Goal: Use online tool/utility: Utilize a website feature to perform a specific function

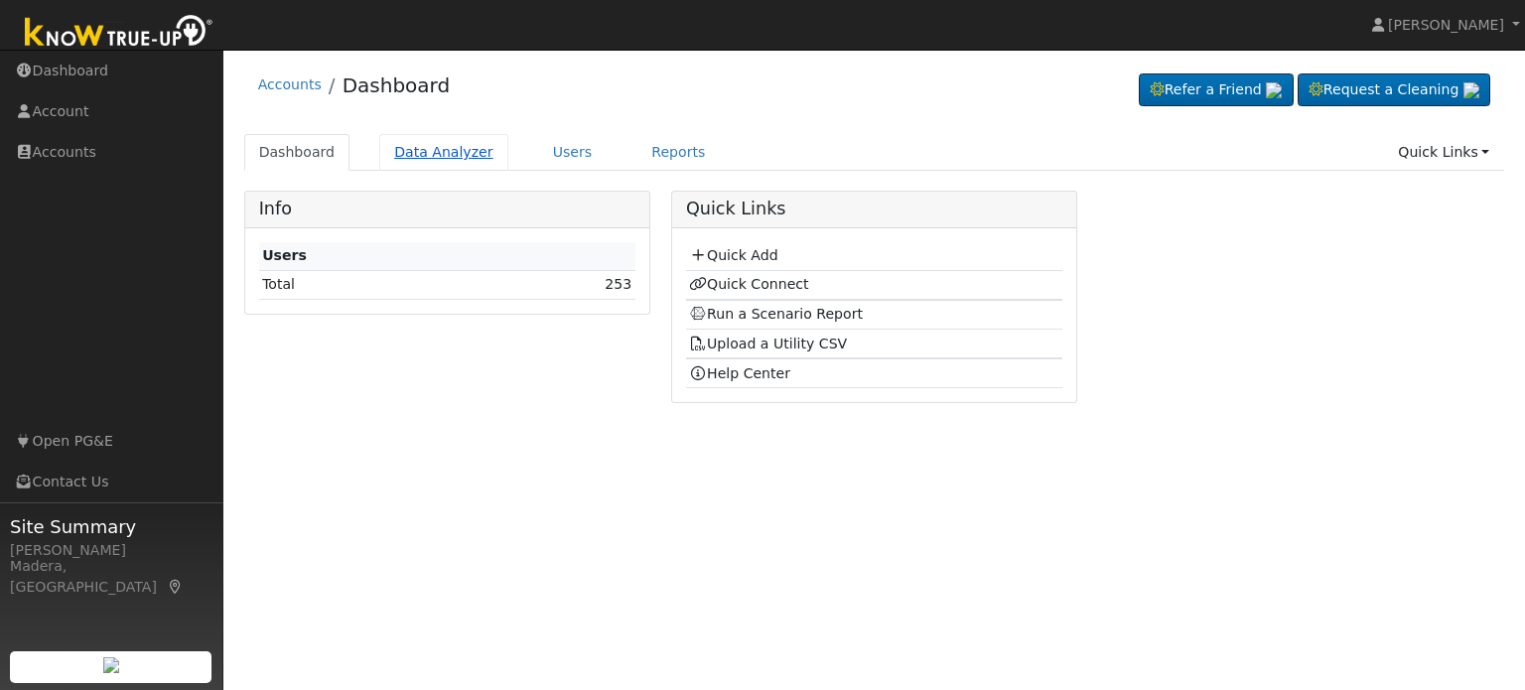
click at [445, 147] on link "Data Analyzer" at bounding box center [443, 152] width 129 height 37
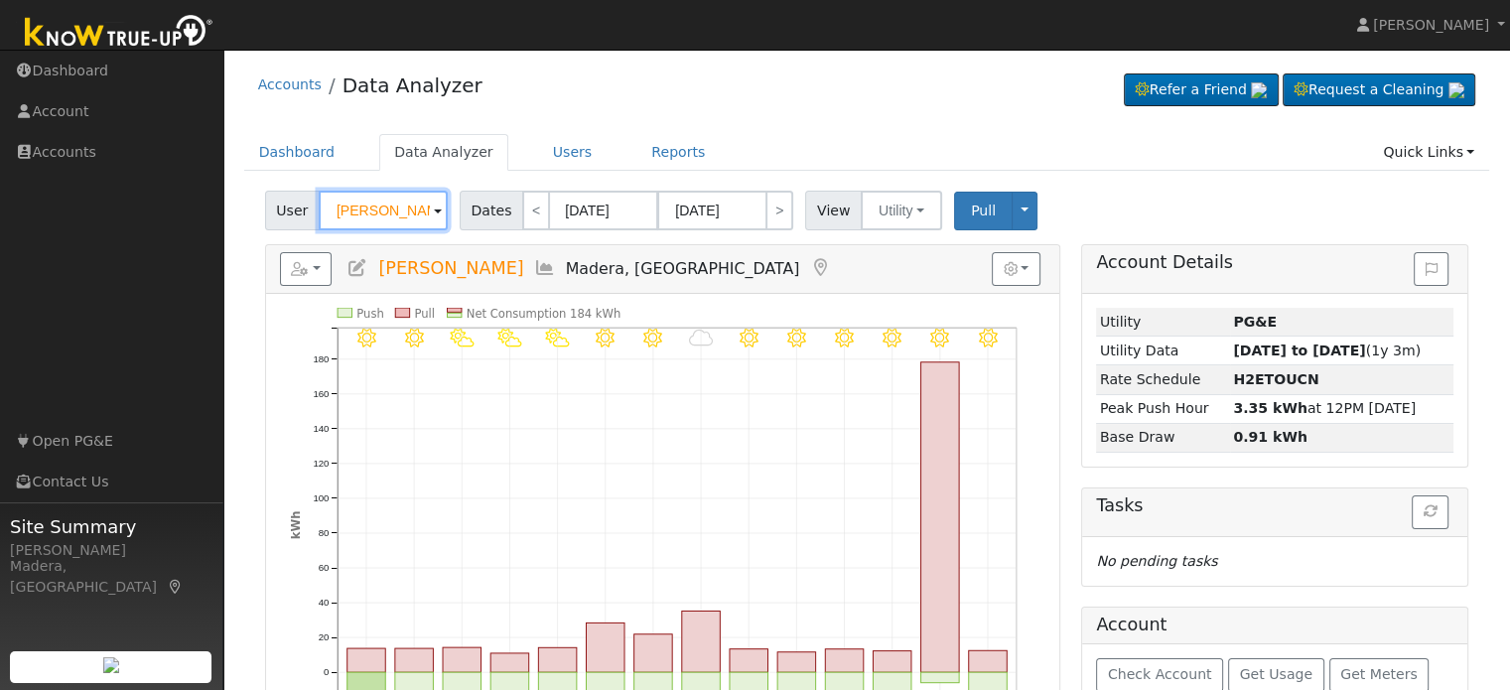
click at [375, 213] on input "[PERSON_NAME]" at bounding box center [383, 211] width 129 height 40
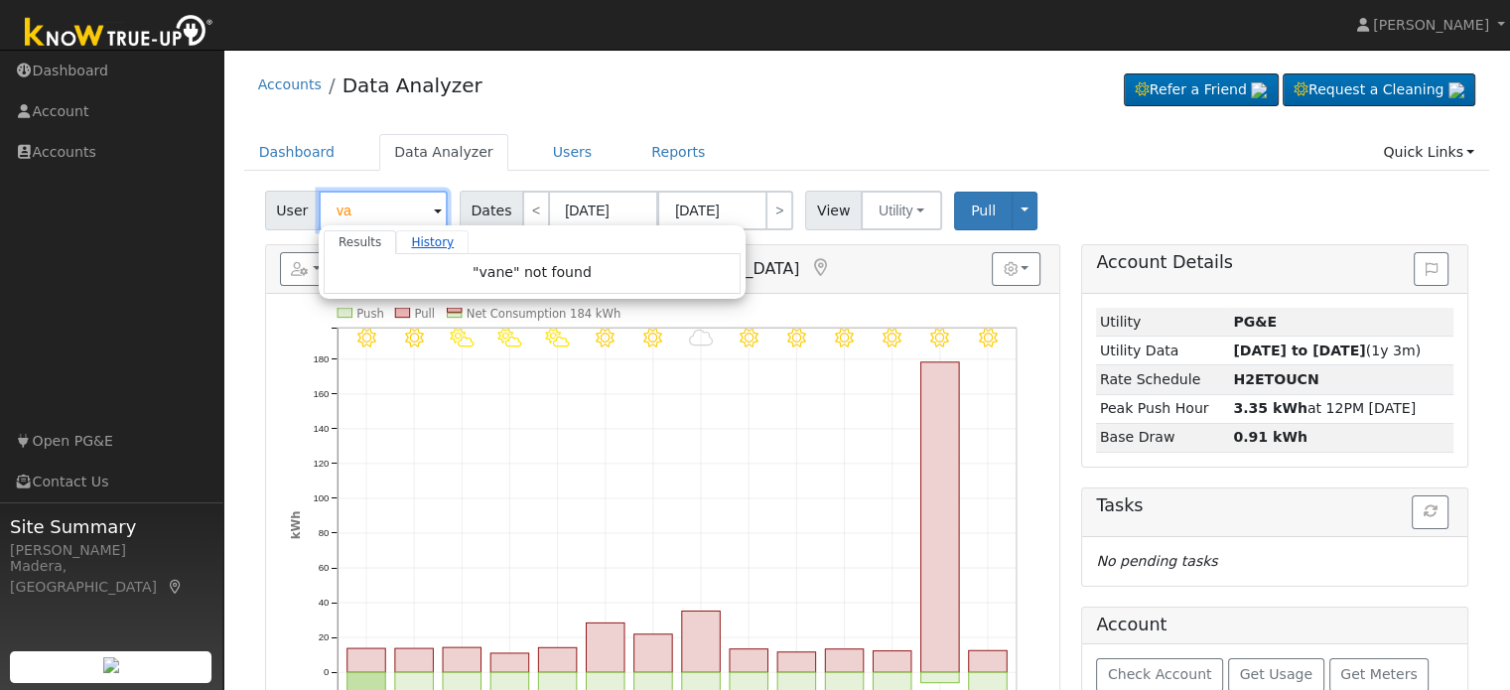
type input "v"
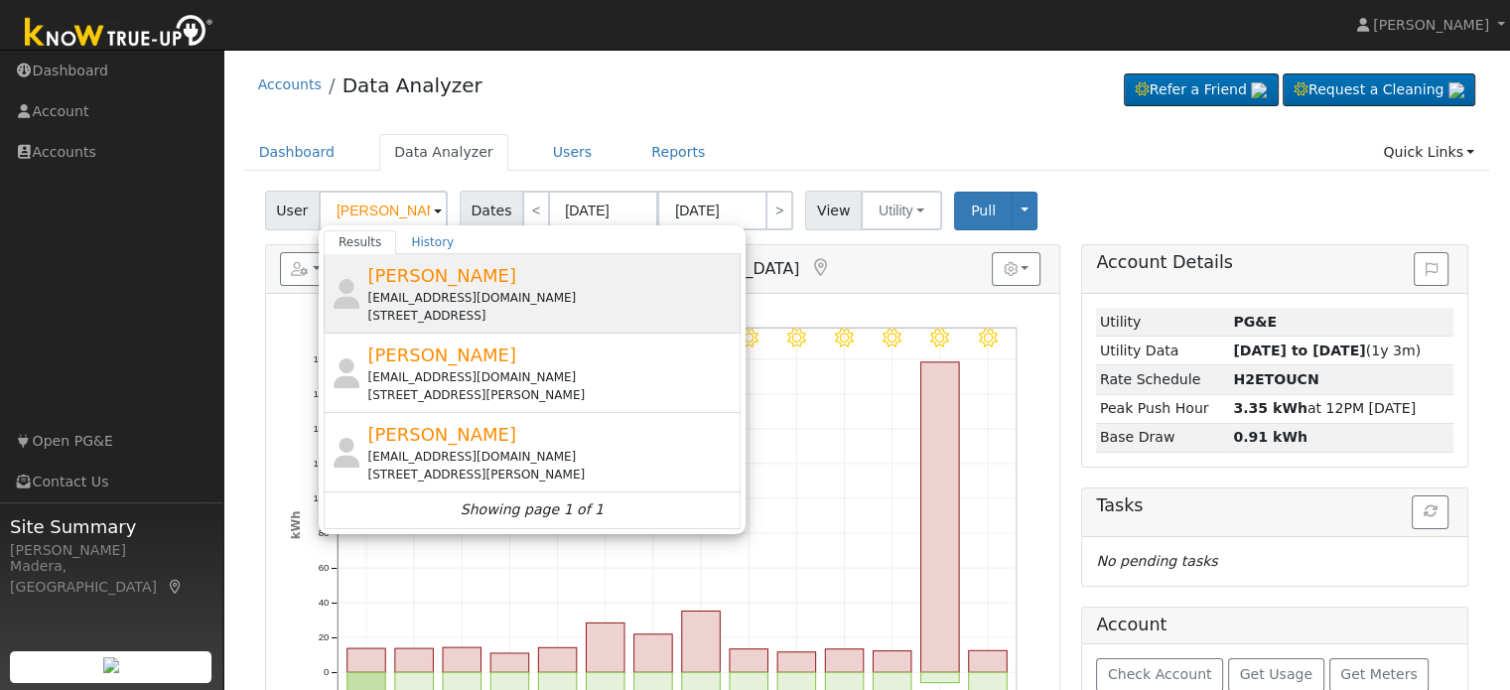
click at [442, 289] on div "[EMAIL_ADDRESS][DOMAIN_NAME]" at bounding box center [551, 298] width 368 height 18
type input "[PERSON_NAME]"
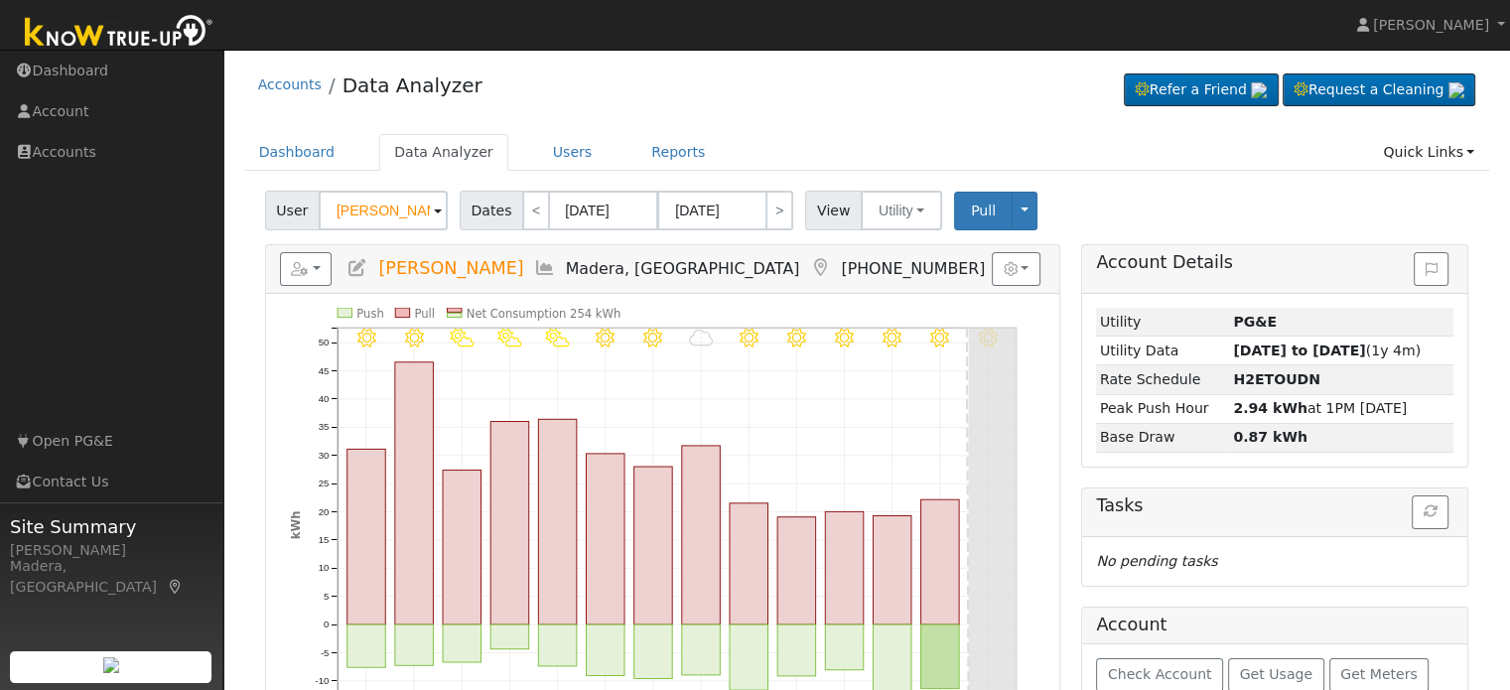
scroll to position [108, 0]
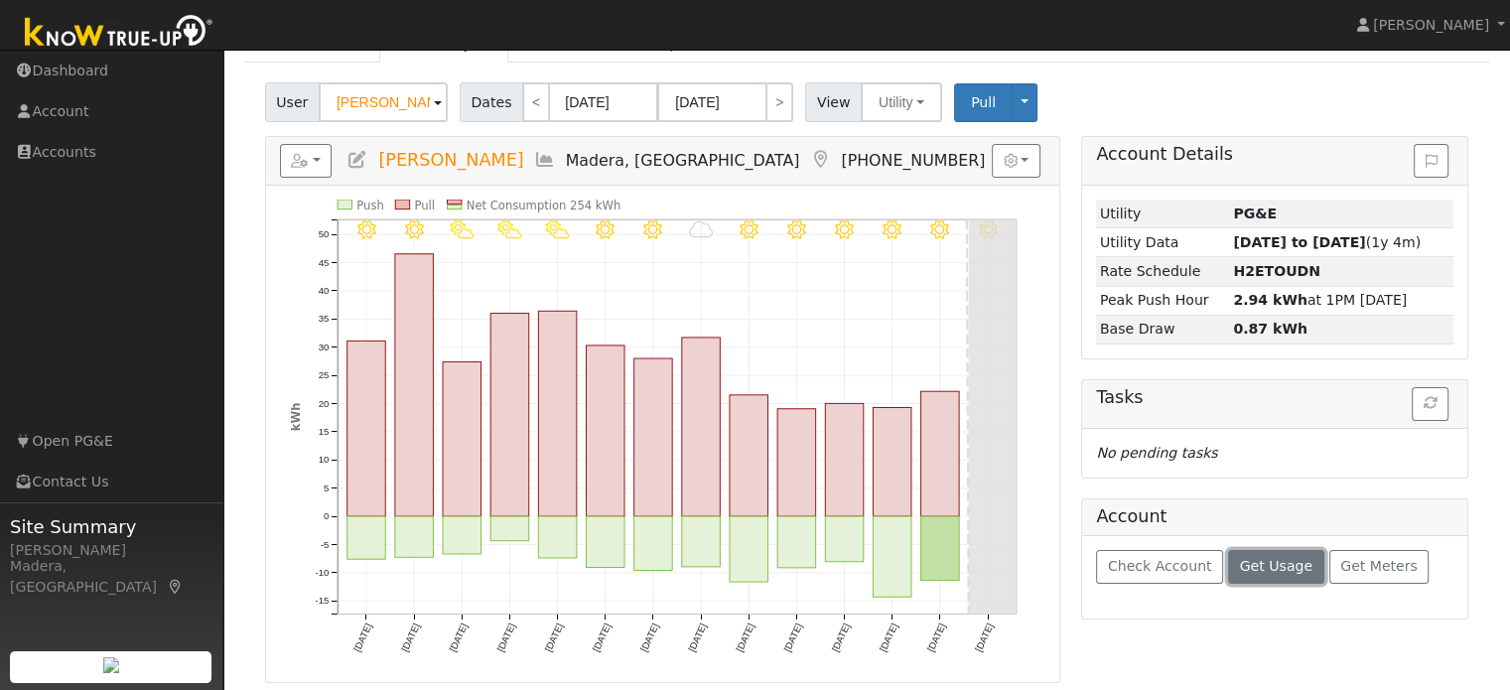
click at [1248, 567] on span "Get Usage" at bounding box center [1276, 566] width 72 height 16
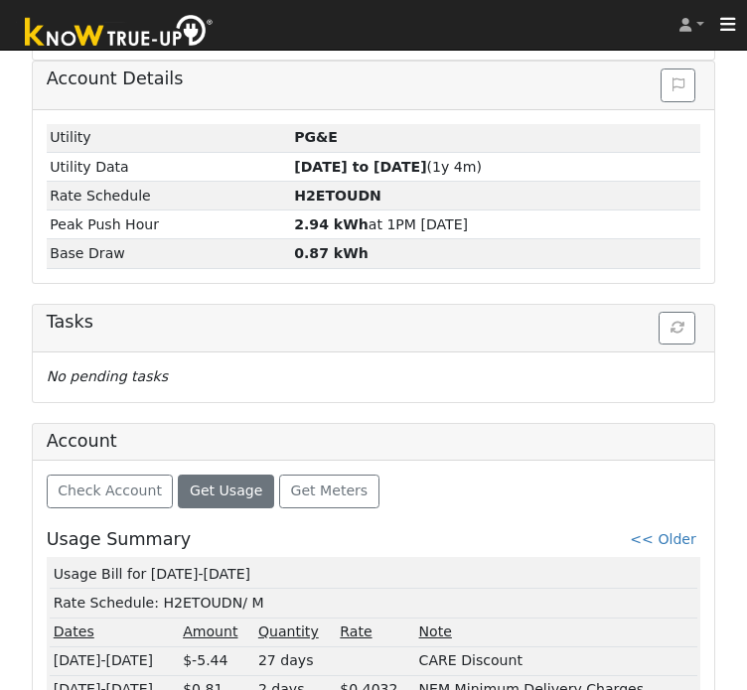
scroll to position [825, 0]
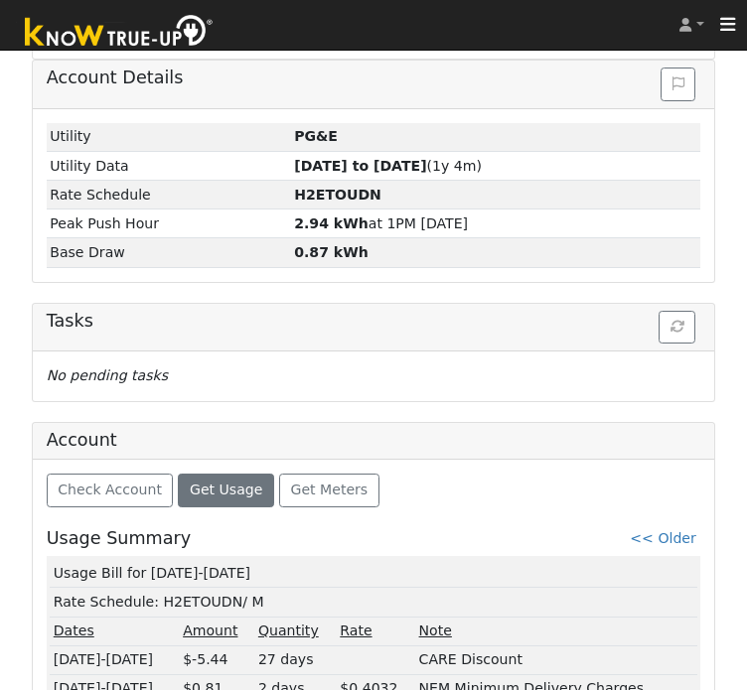
click at [171, 559] on td "Usage Bill for [DATE]-[DATE]" at bounding box center [373, 573] width 647 height 29
click at [171, 559] on td "Usage Bill for 09/03-10/01/25" at bounding box center [373, 573] width 647 height 29
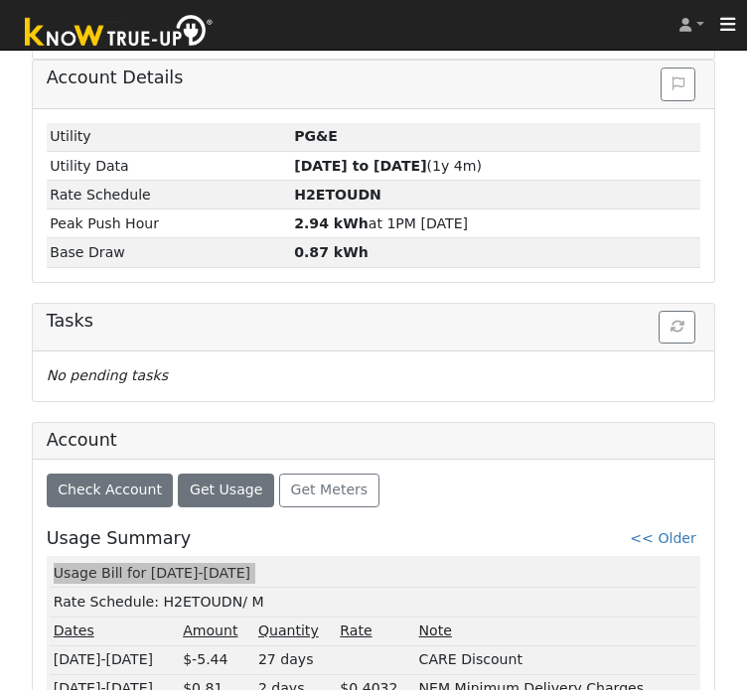
scroll to position [904, 0]
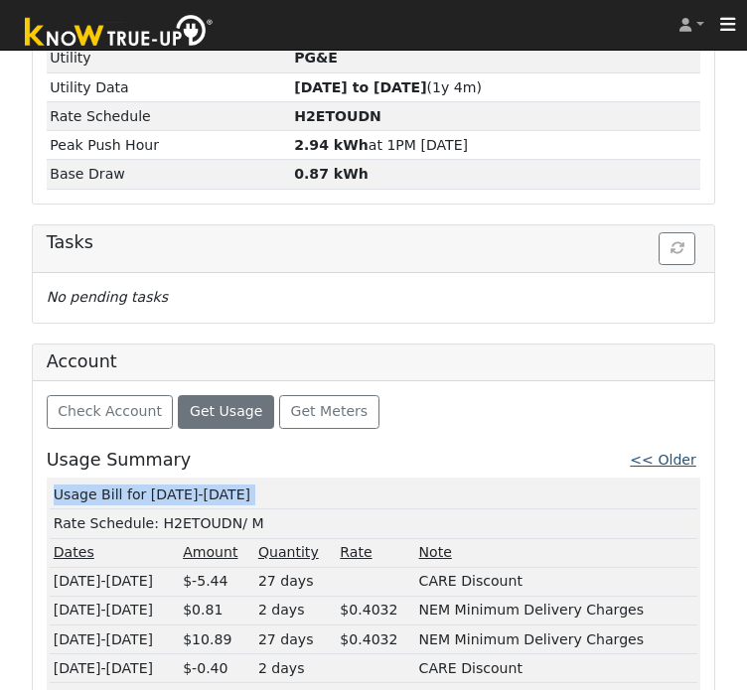
click at [675, 452] on link "<< Older" at bounding box center [663, 460] width 66 height 16
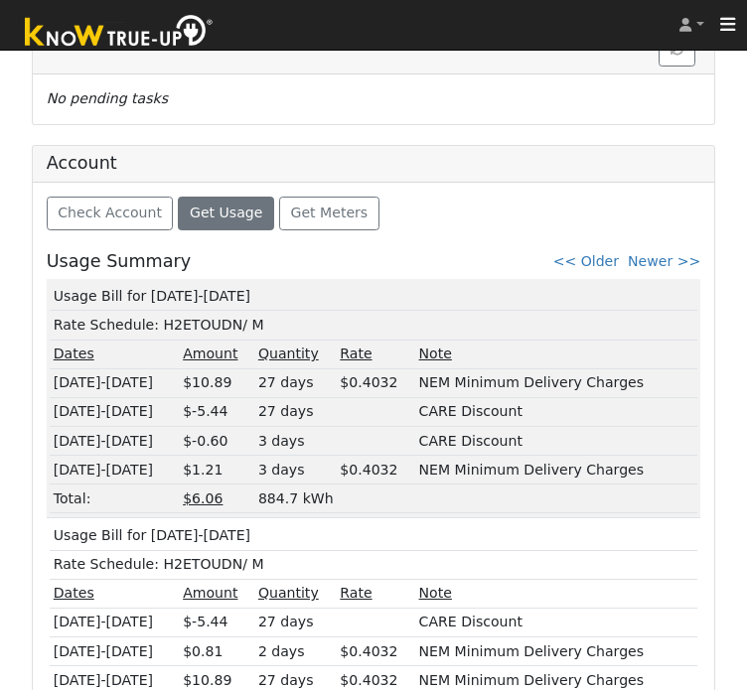
scroll to position [1112, 0]
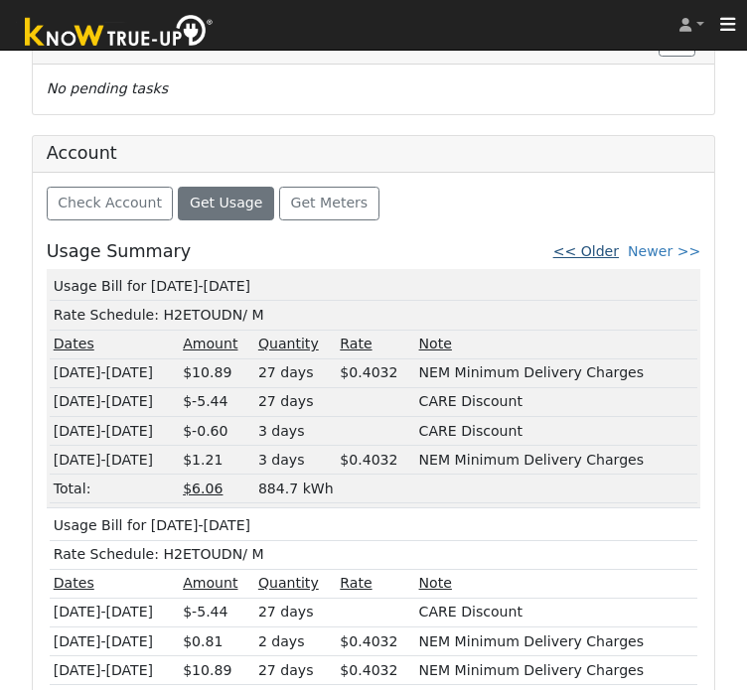
click at [613, 243] on link "<< Older" at bounding box center [586, 251] width 66 height 16
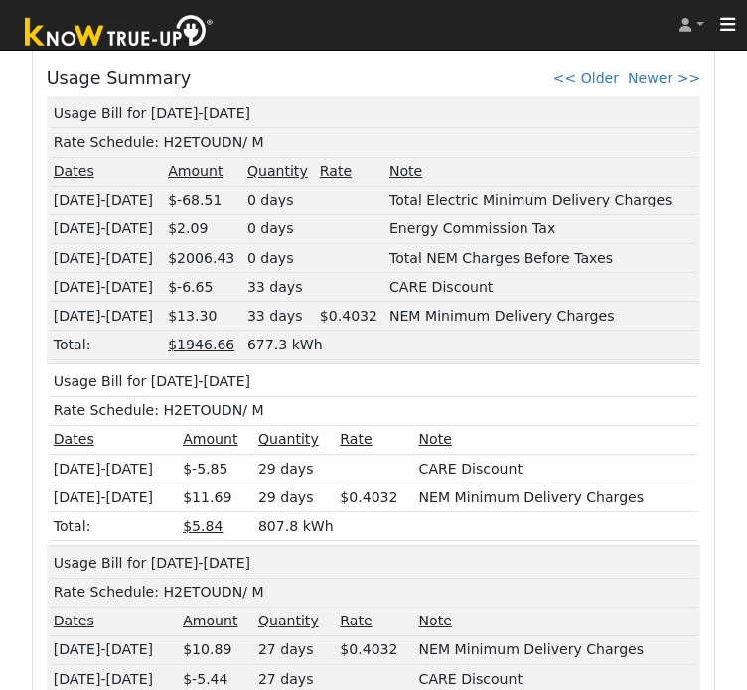
scroll to position [1283, 0]
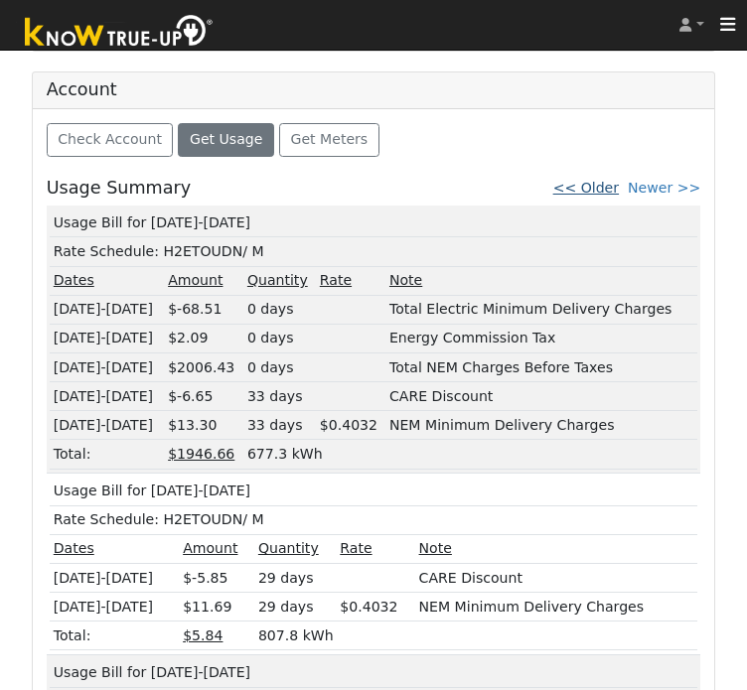
click at [586, 180] on link "<< Older" at bounding box center [586, 188] width 66 height 16
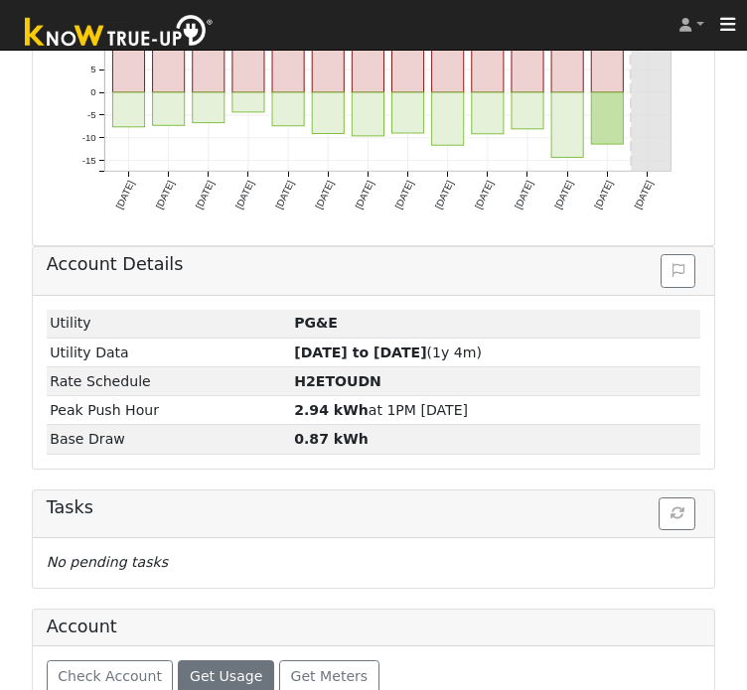
scroll to position [1112, 0]
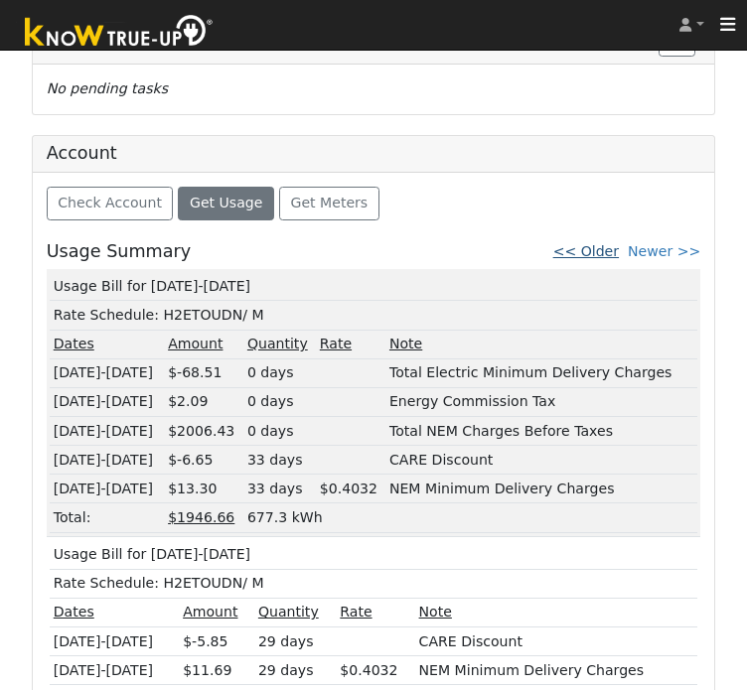
click at [606, 243] on link "<< Older" at bounding box center [586, 251] width 66 height 16
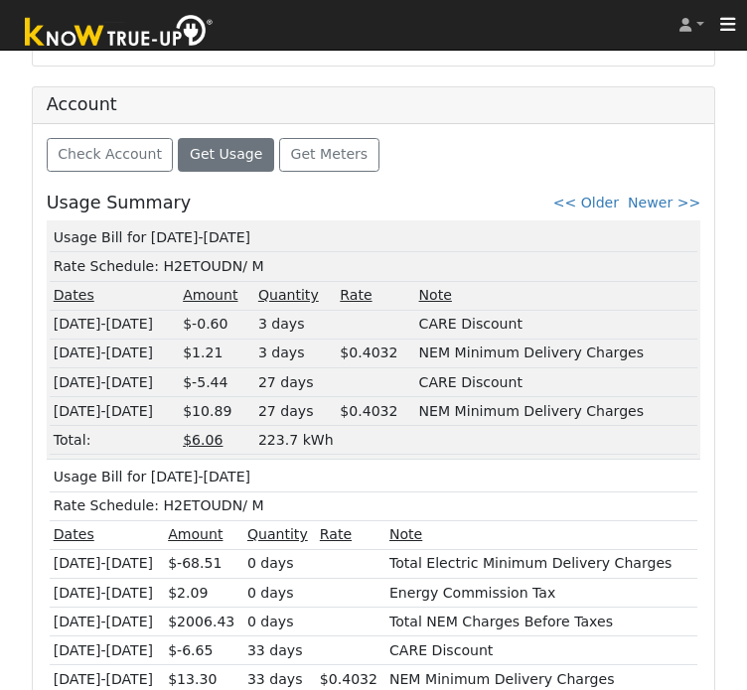
scroll to position [1170, 0]
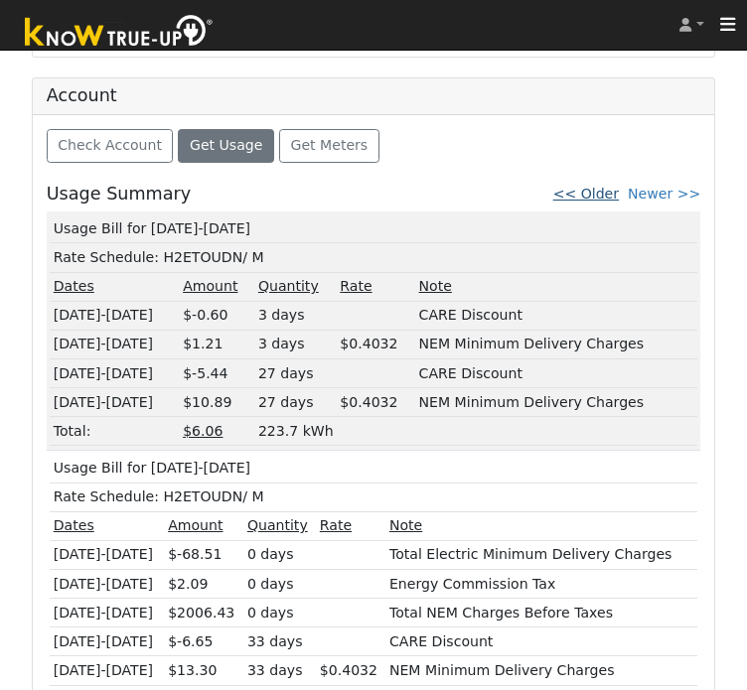
click at [603, 186] on link "<< Older" at bounding box center [586, 194] width 66 height 16
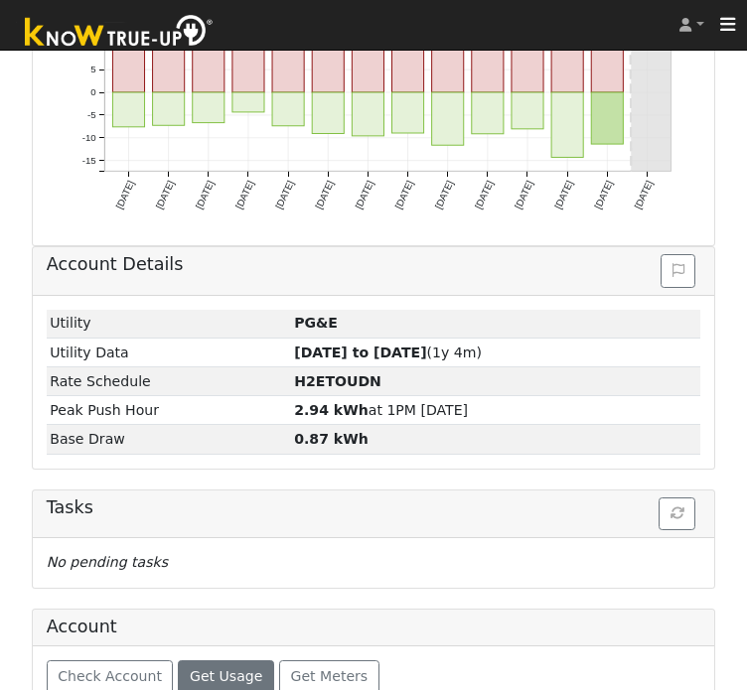
scroll to position [1084, 0]
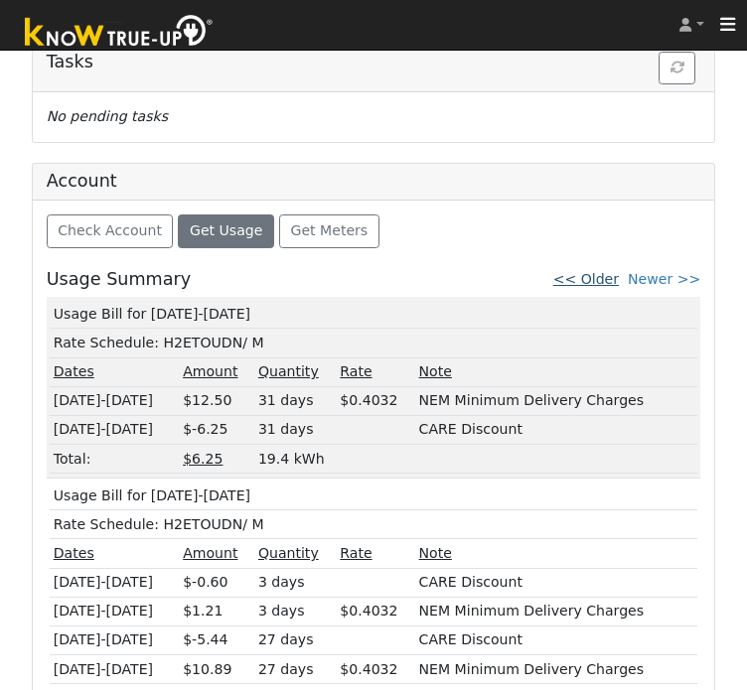
click at [601, 271] on link "<< Older" at bounding box center [586, 279] width 66 height 16
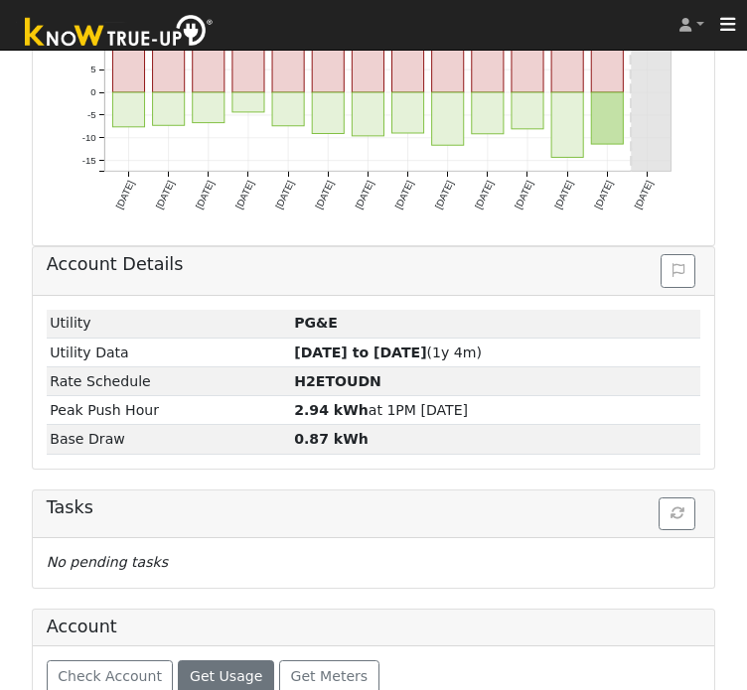
scroll to position [1026, 0]
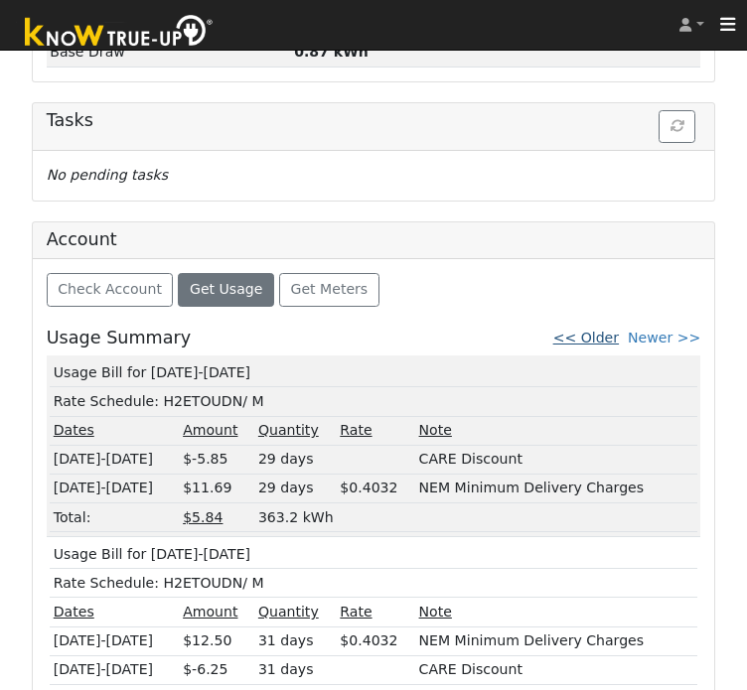
click at [602, 330] on link "<< Older" at bounding box center [586, 338] width 66 height 16
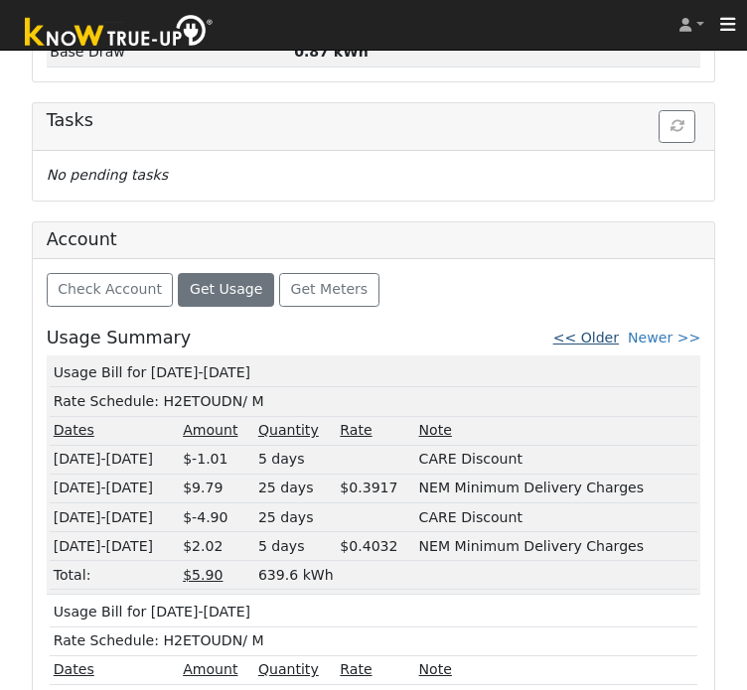
click at [608, 330] on link "<< Older" at bounding box center [586, 338] width 66 height 16
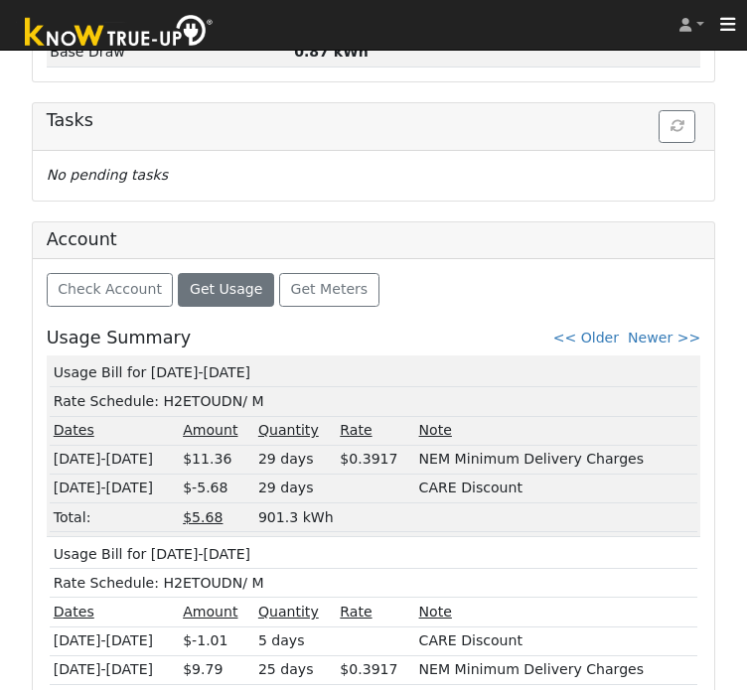
scroll to position [1084, 0]
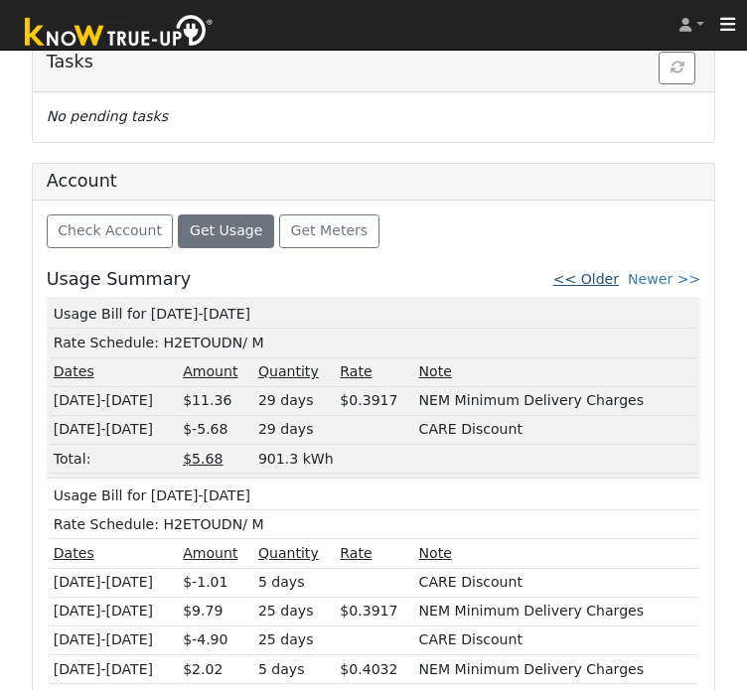
click at [596, 271] on link "<< Older" at bounding box center [586, 279] width 66 height 16
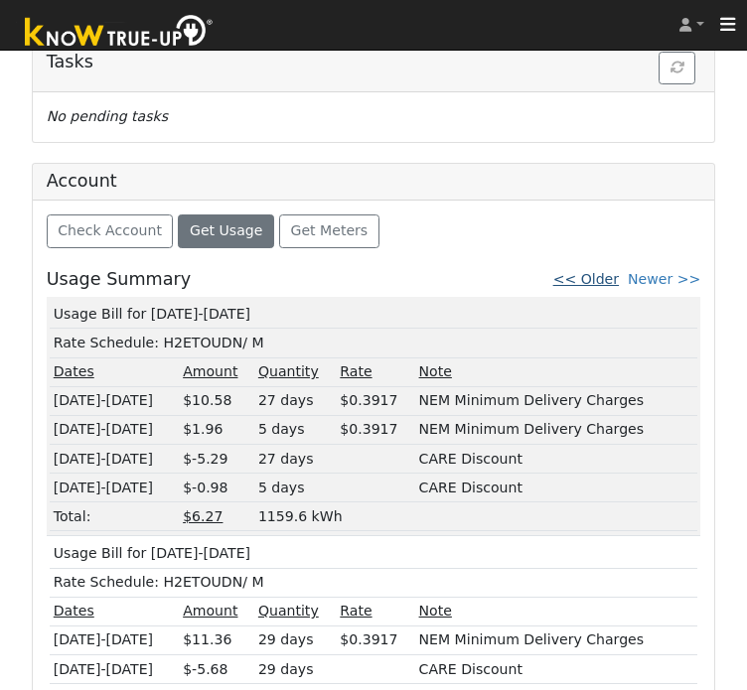
click at [605, 271] on link "<< Older" at bounding box center [586, 279] width 66 height 16
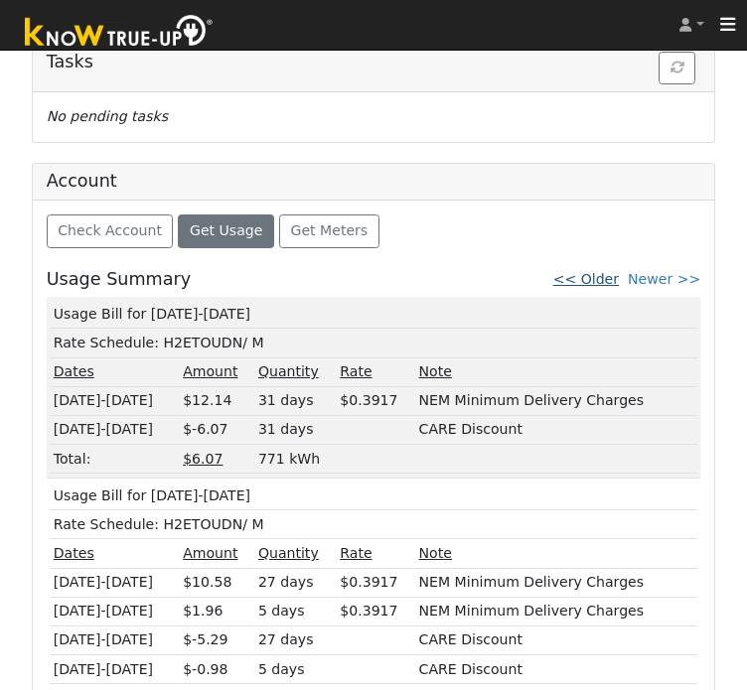
click at [611, 271] on link "<< Older" at bounding box center [586, 279] width 66 height 16
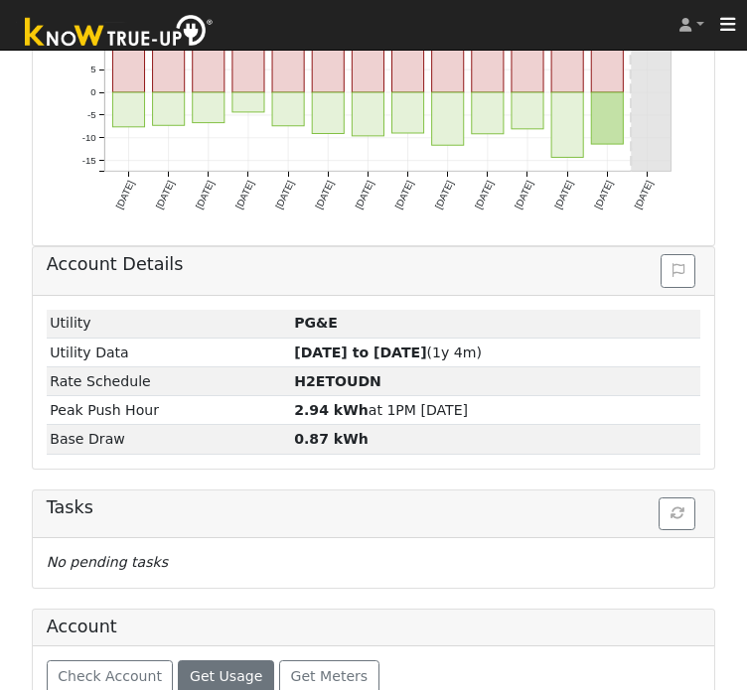
scroll to position [1026, 0]
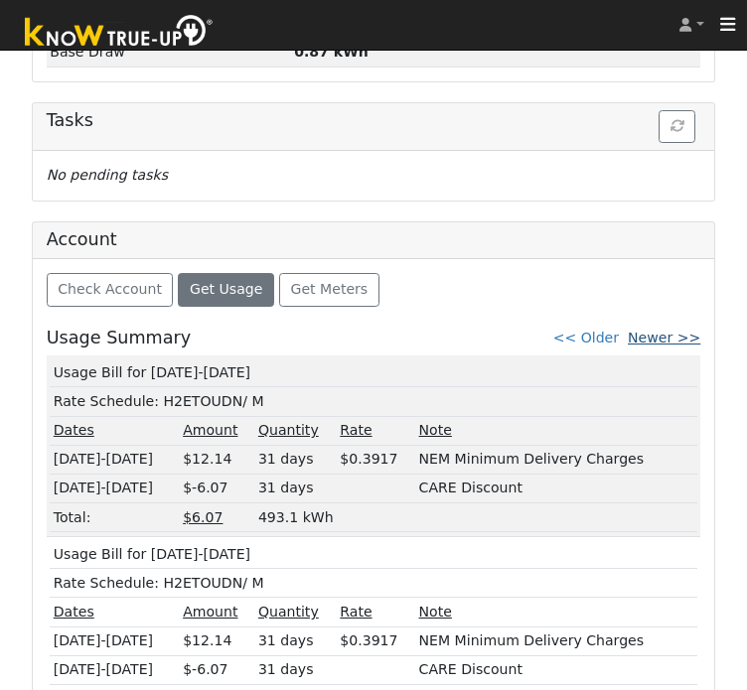
click at [661, 330] on link "Newer >>" at bounding box center [664, 338] width 72 height 16
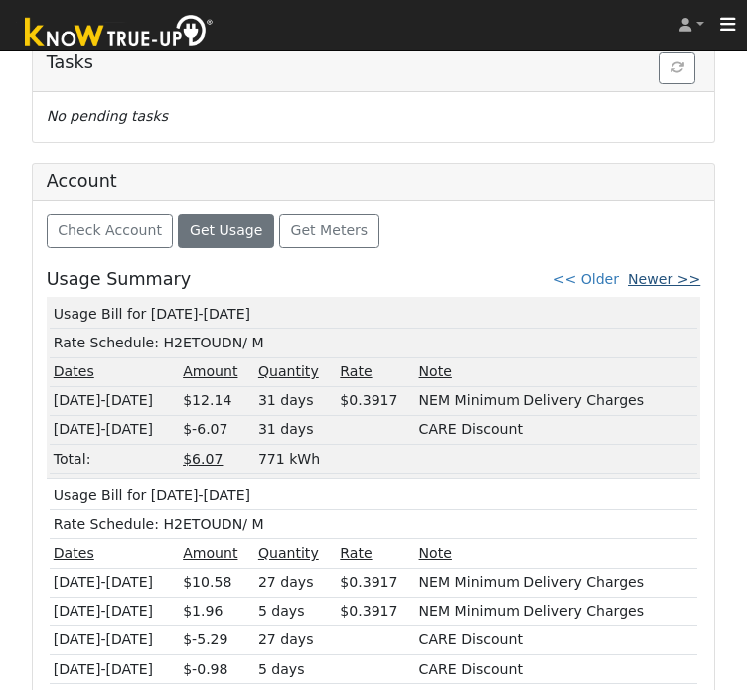
click at [665, 271] on link "Newer >>" at bounding box center [664, 279] width 72 height 16
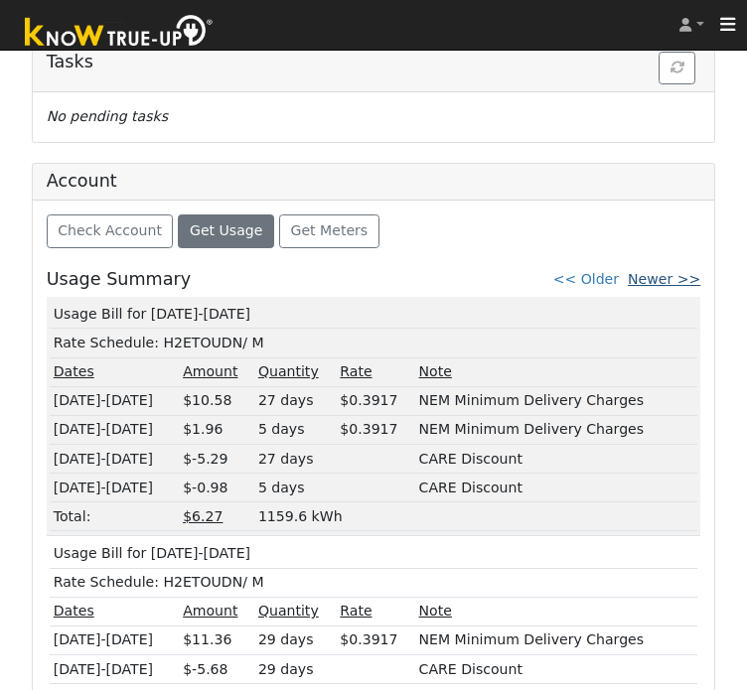
click at [663, 271] on link "Newer >>" at bounding box center [664, 279] width 72 height 16
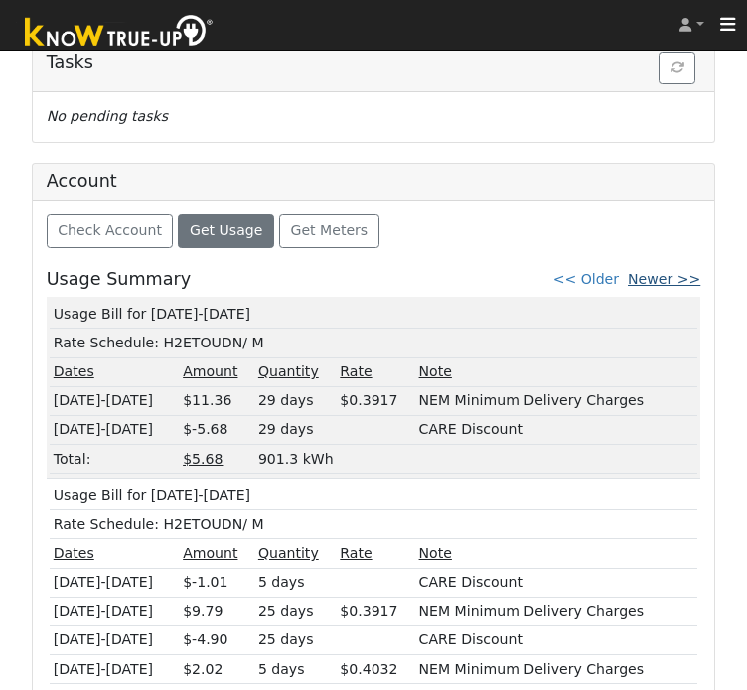
click at [663, 271] on link "Newer >>" at bounding box center [664, 279] width 72 height 16
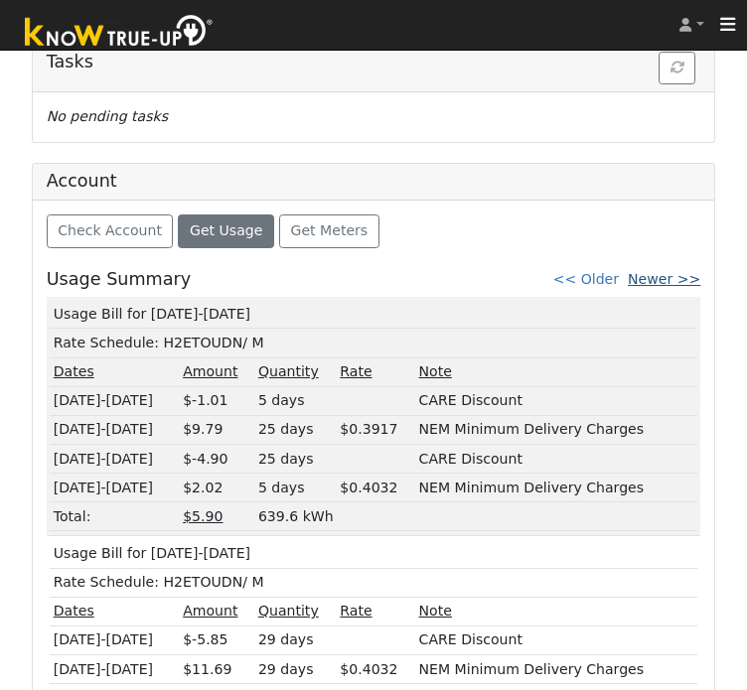
click at [668, 271] on link "Newer >>" at bounding box center [664, 279] width 72 height 16
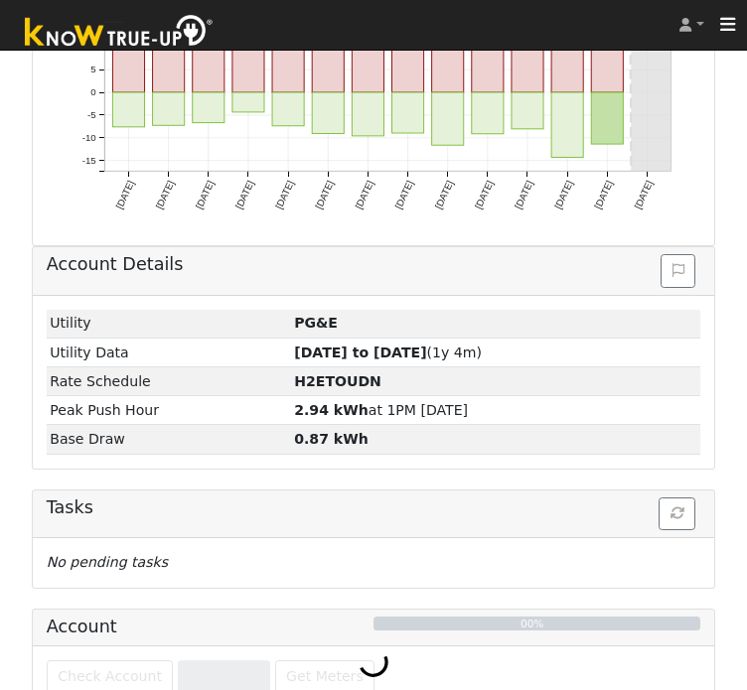
scroll to position [1026, 0]
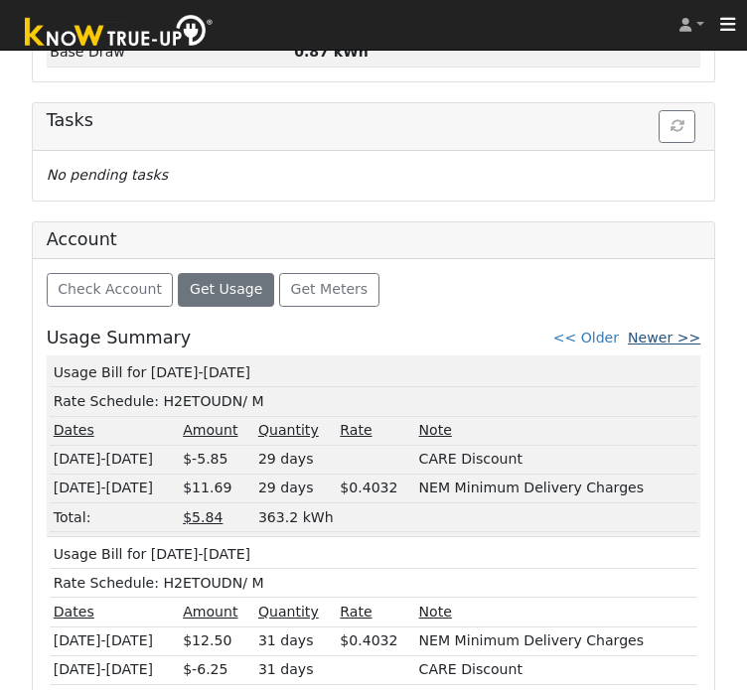
click at [671, 330] on link "Newer >>" at bounding box center [664, 338] width 72 height 16
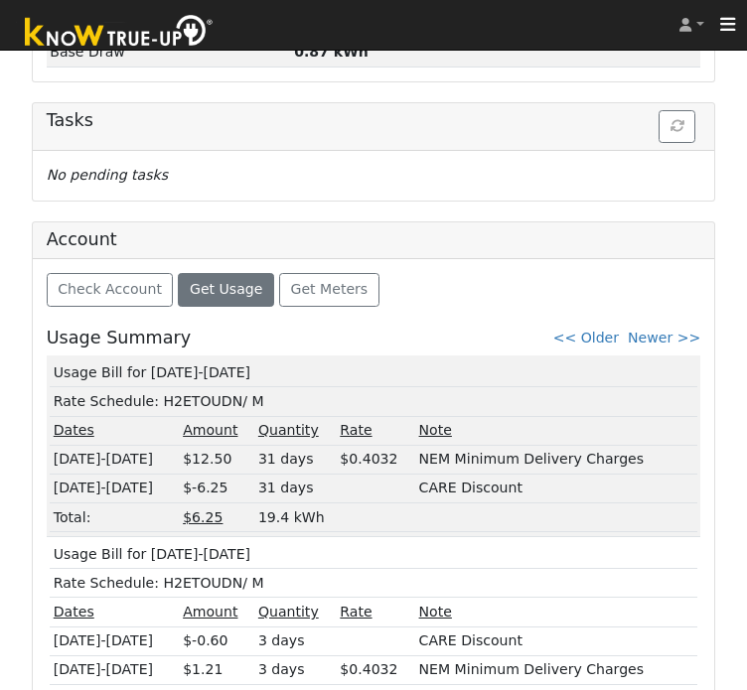
click at [671, 330] on link "Newer >>" at bounding box center [664, 338] width 72 height 16
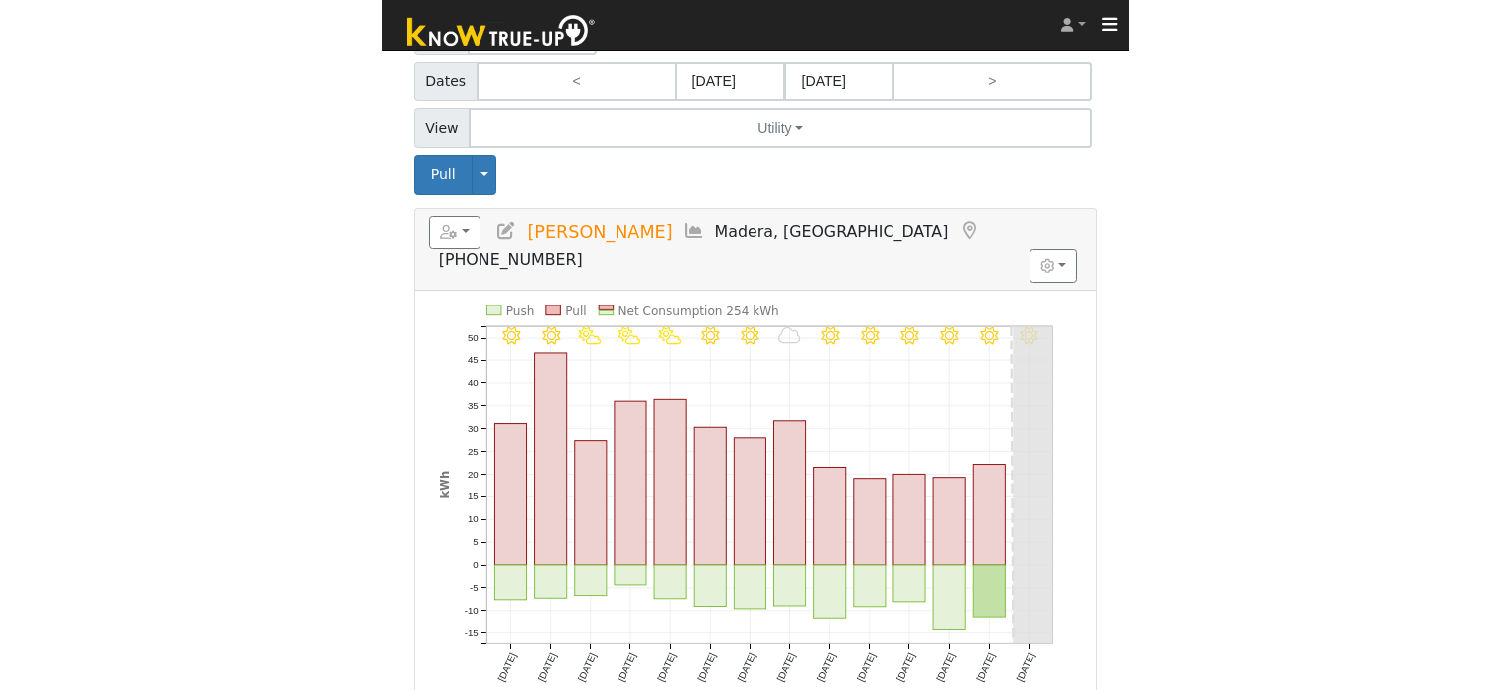
scroll to position [67, 0]
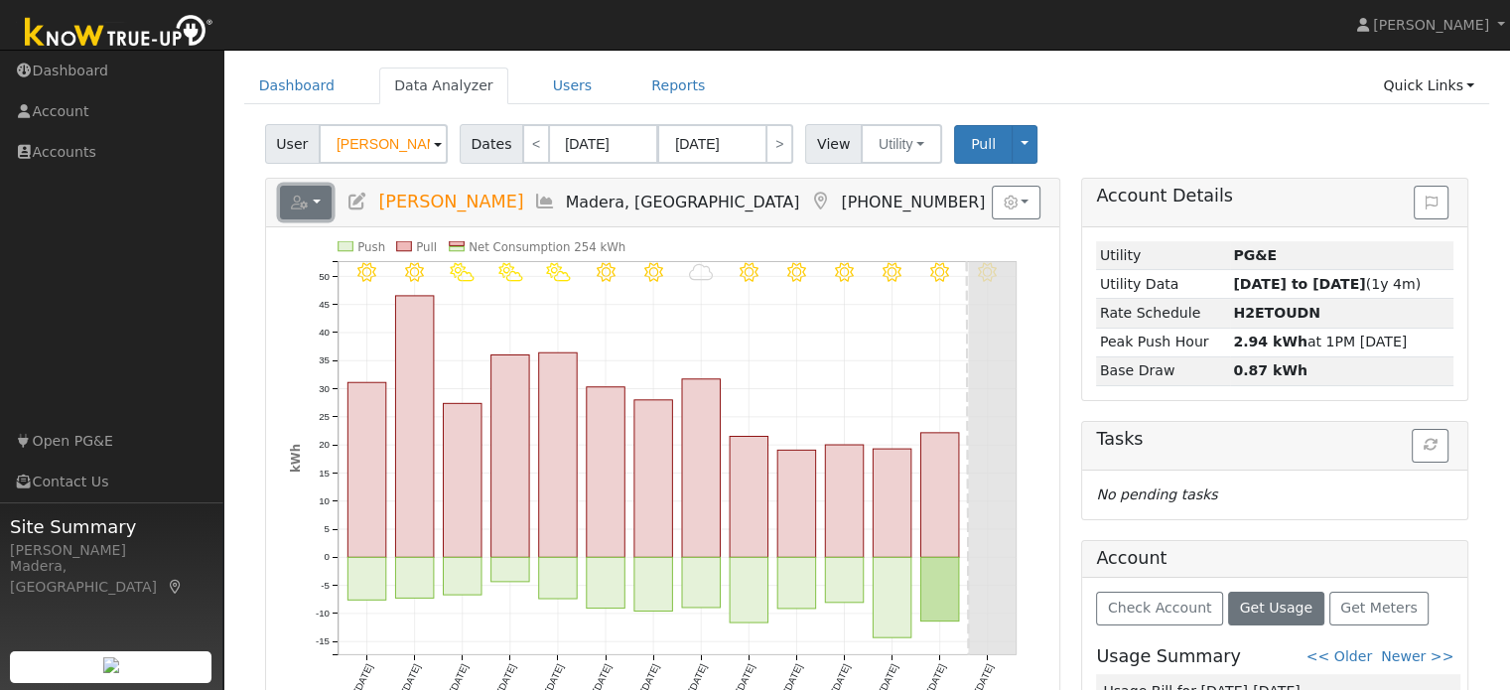
click at [308, 209] on icon "button" at bounding box center [300, 203] width 18 height 14
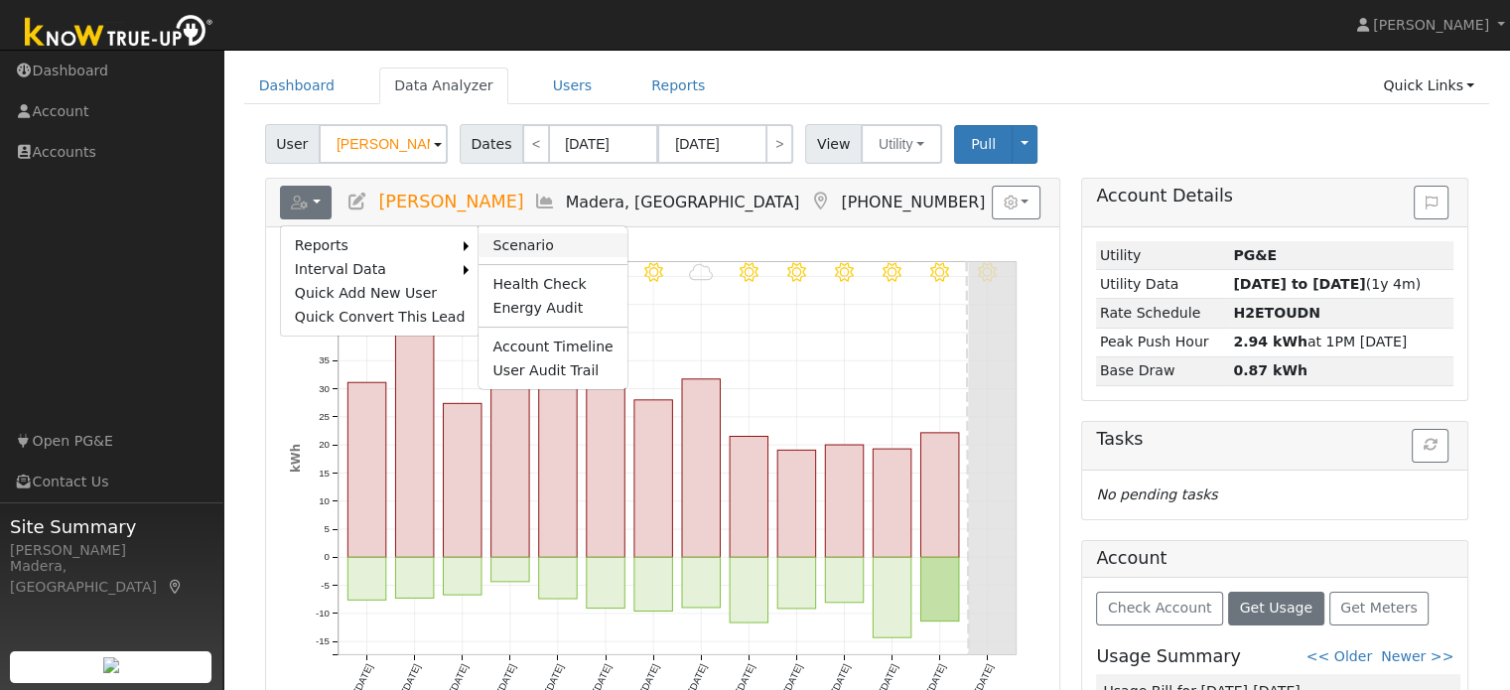
click at [489, 239] on link "Scenario" at bounding box center [553, 245] width 148 height 24
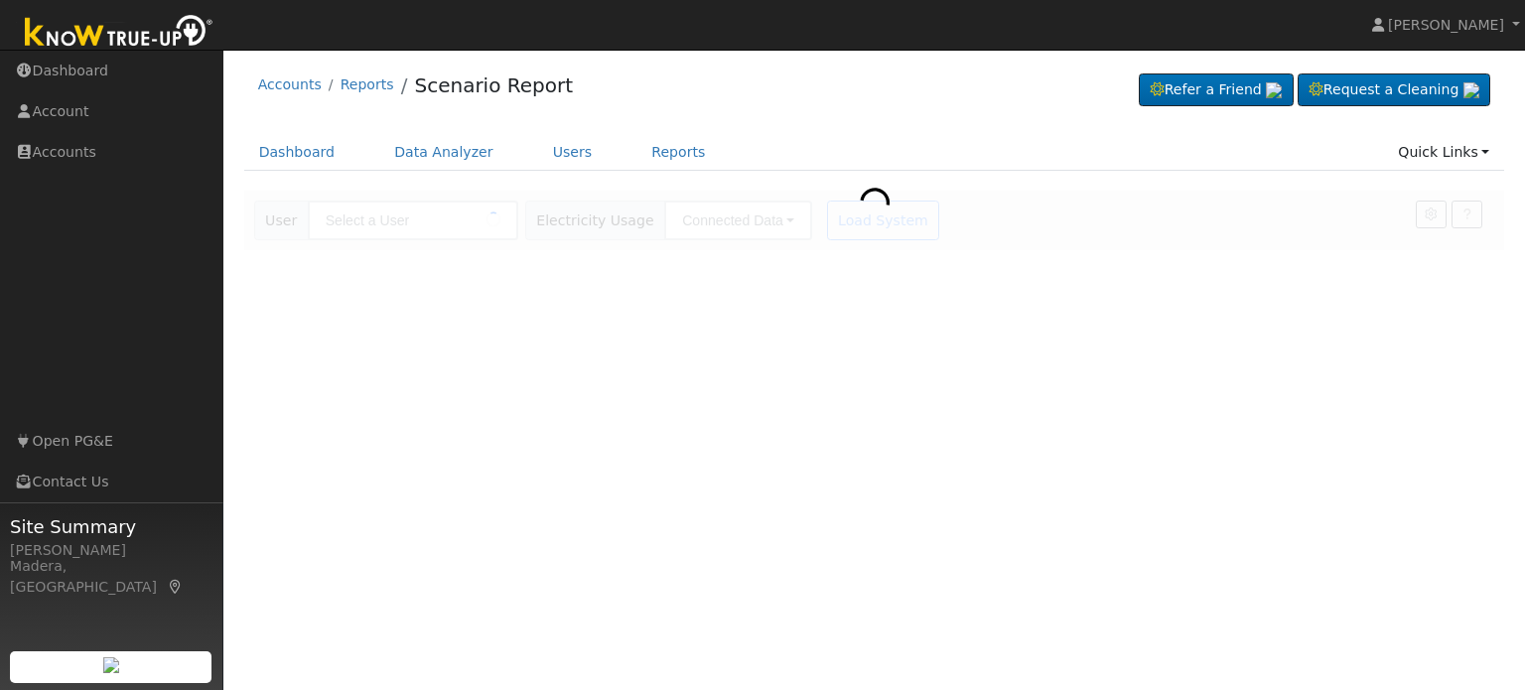
type input "Dominique Jackson"
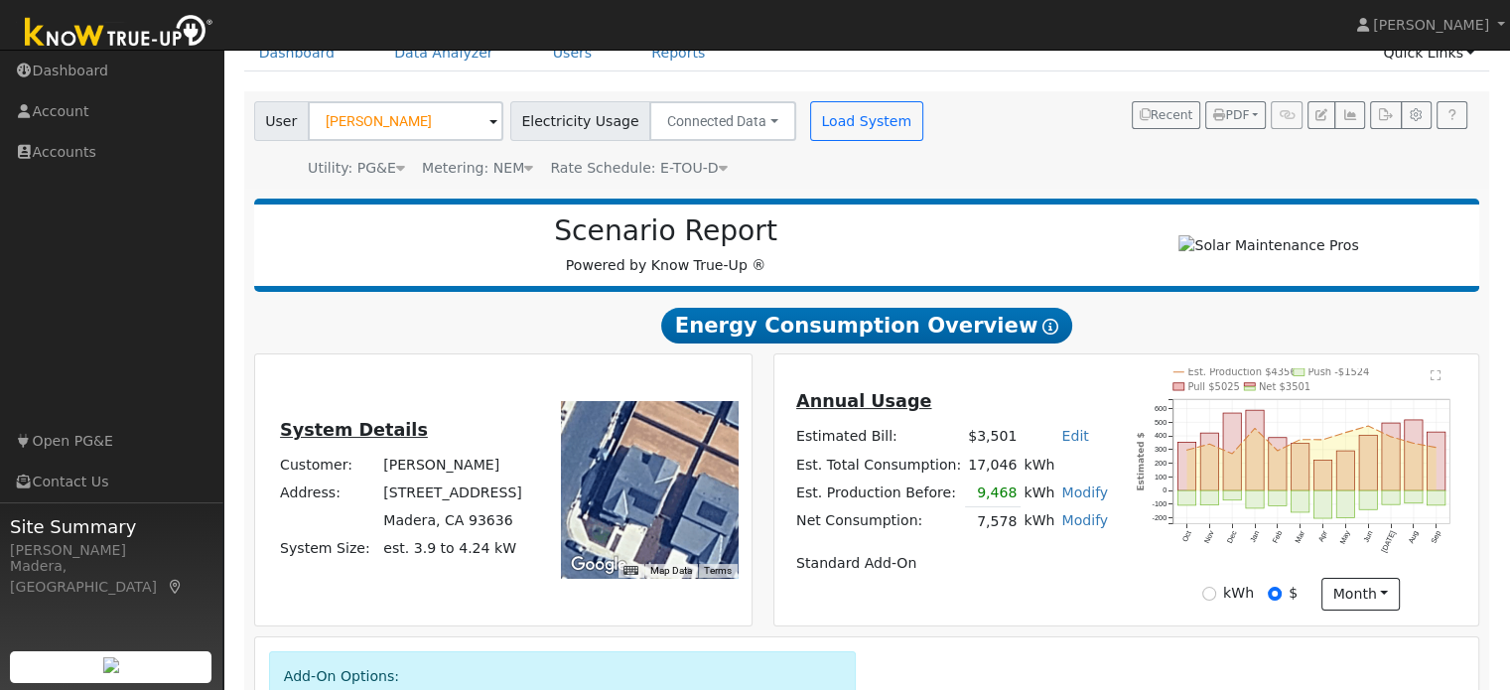
scroll to position [382, 0]
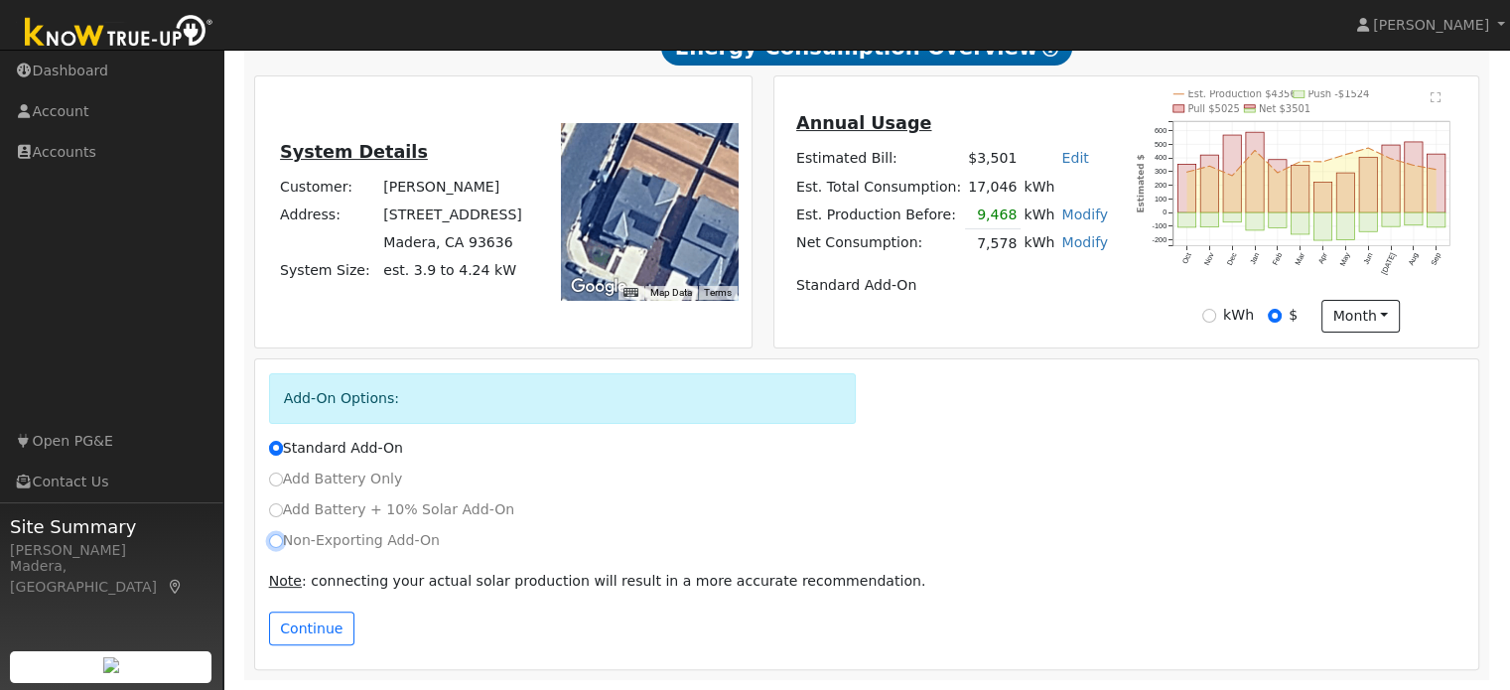
click at [280, 543] on input "Non-Exporting Add-On" at bounding box center [276, 541] width 14 height 14
radio input "true"
radio input "false"
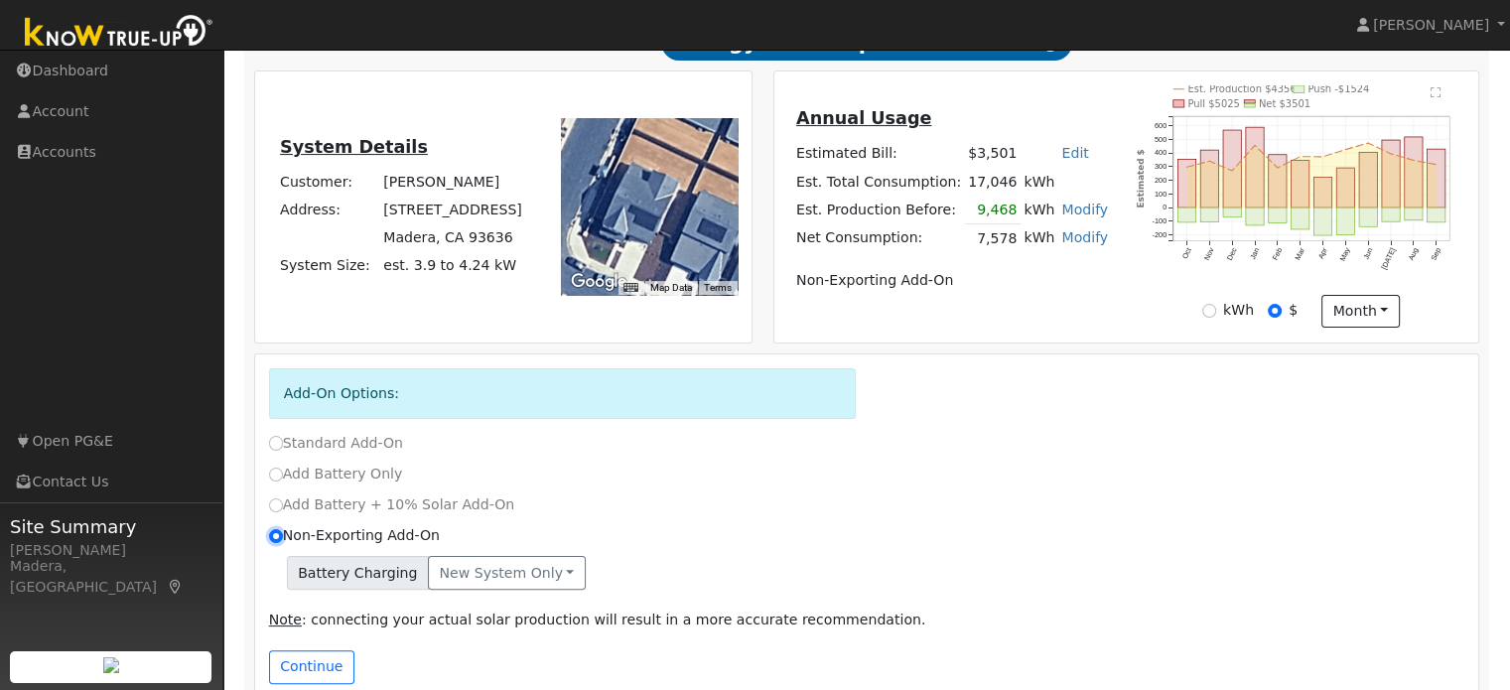
scroll to position [425, 0]
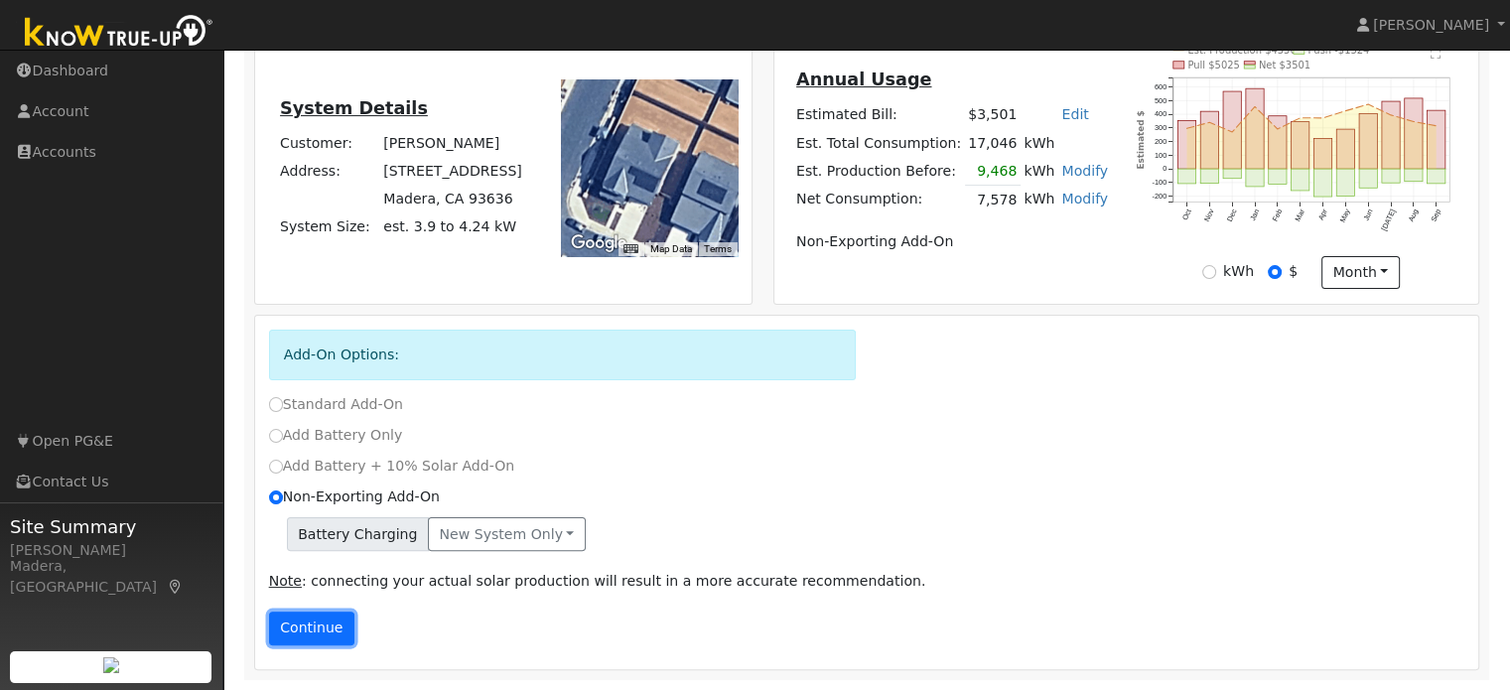
click at [317, 623] on button "Continue" at bounding box center [311, 629] width 85 height 34
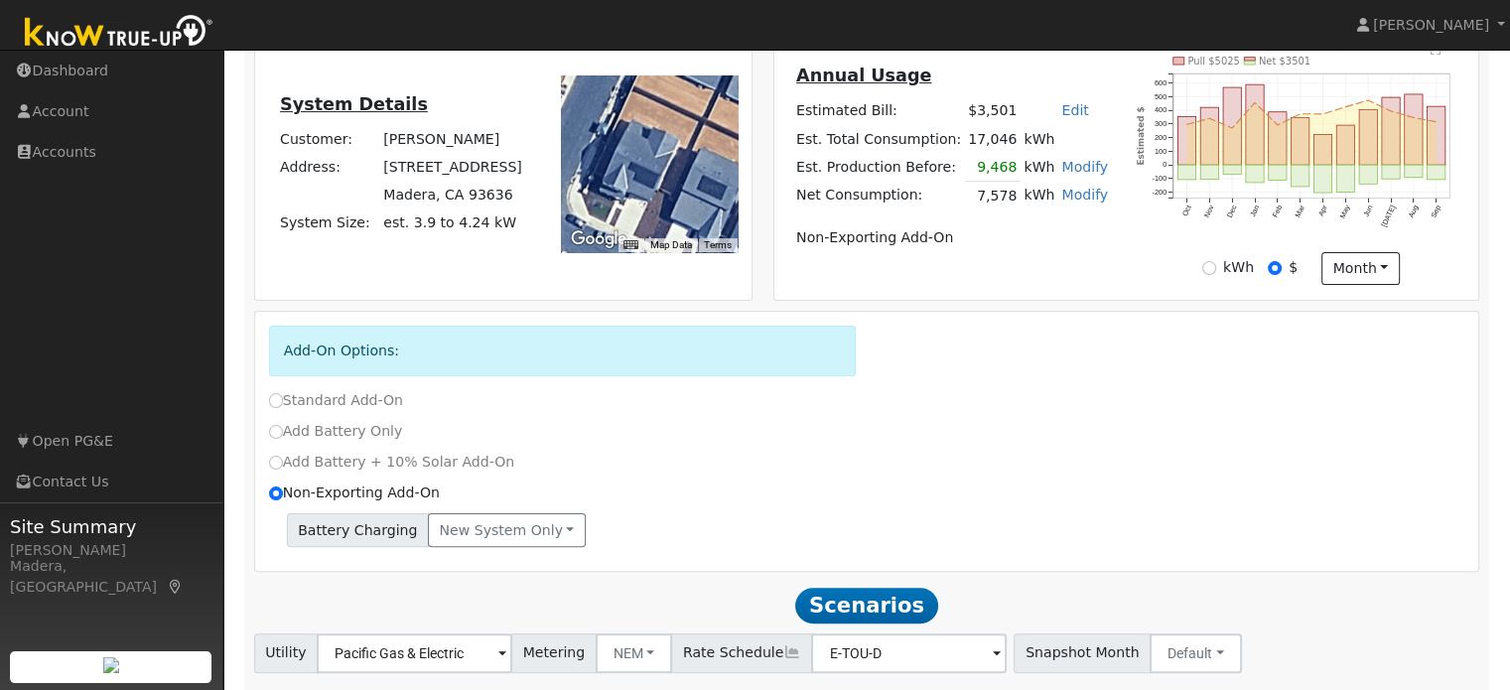
scroll to position [556, 0]
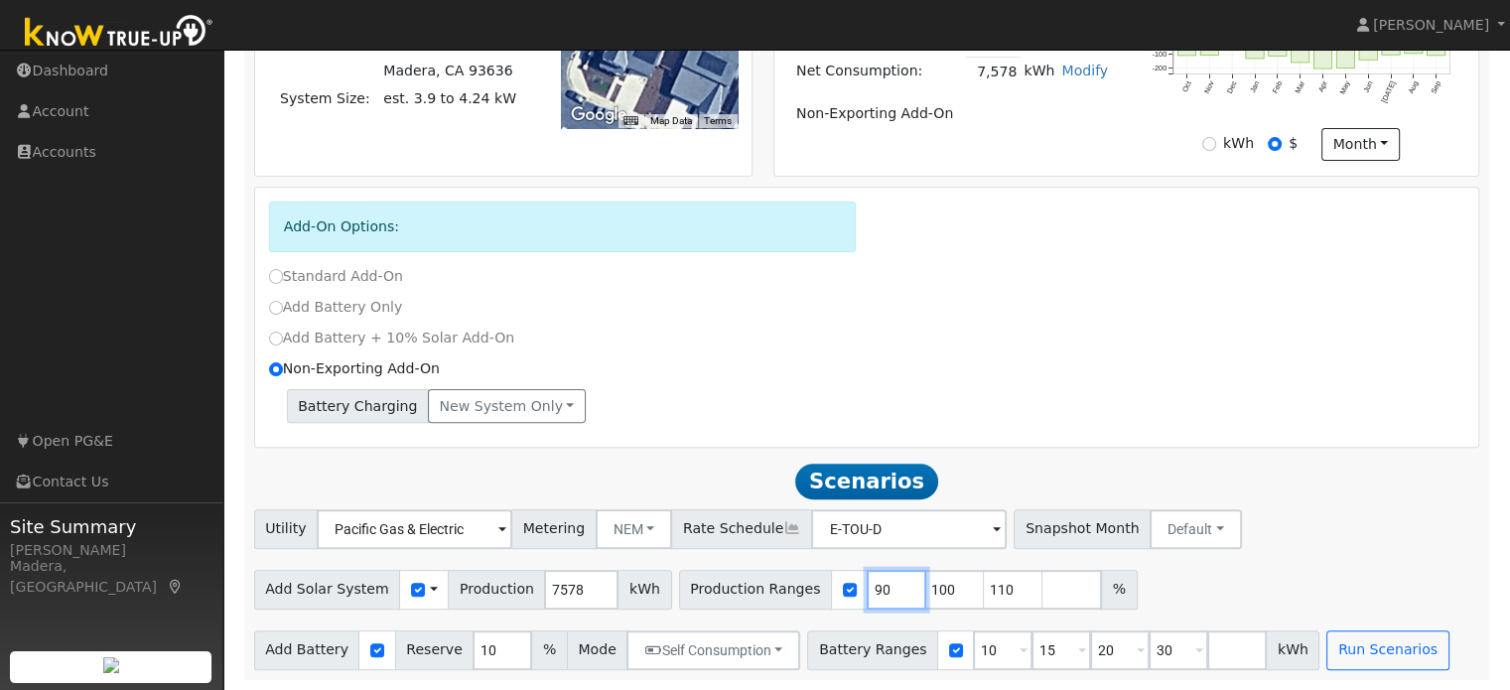
click at [867, 584] on input "90" at bounding box center [897, 590] width 60 height 40
type input "100"
type input "110"
type input "1"
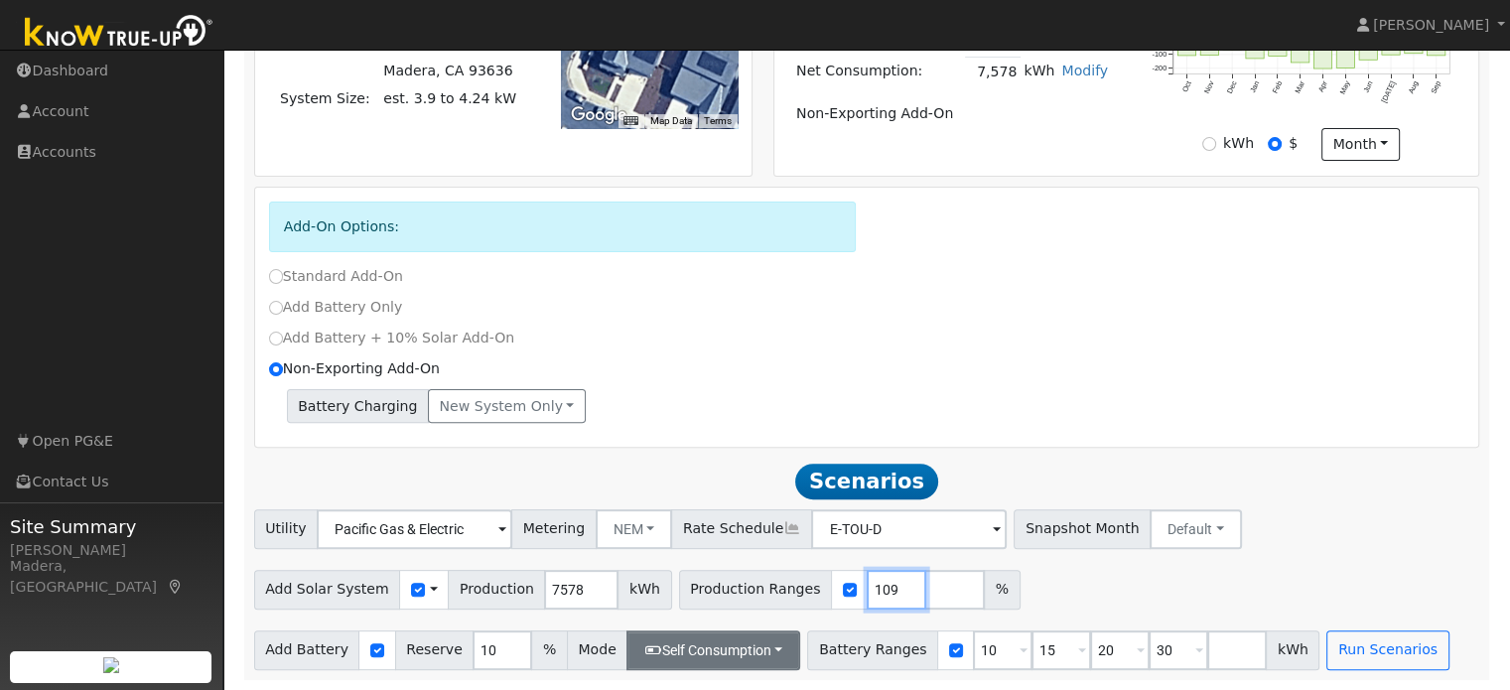
type input "109"
click at [711, 655] on button "Self Consumption" at bounding box center [714, 650] width 174 height 40
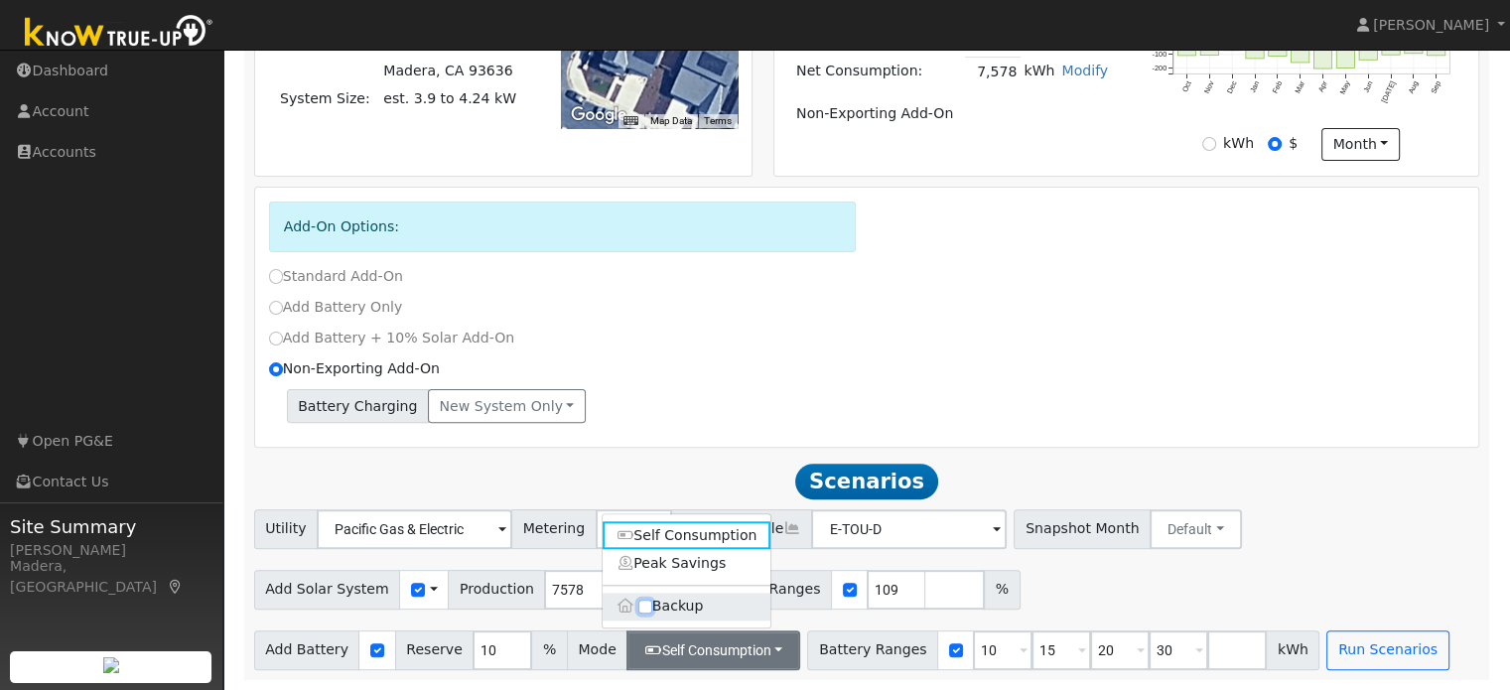
click at [643, 613] on input "Backup" at bounding box center [645, 607] width 14 height 14
checkbox input "true"
type input "20"
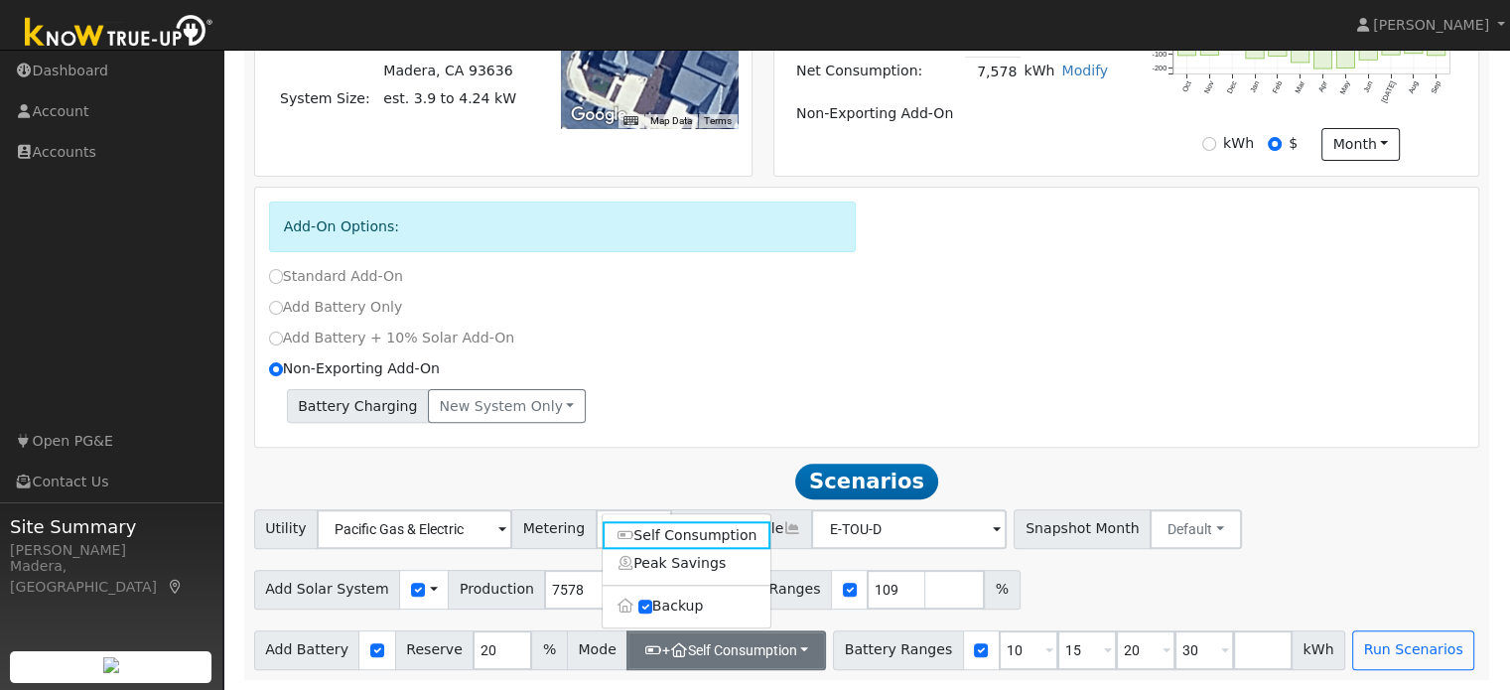
click at [1132, 566] on div "Add Solar System Use CSV Data Production 7578 kWh Production Ranges 109 %" at bounding box center [866, 586] width 1233 height 47
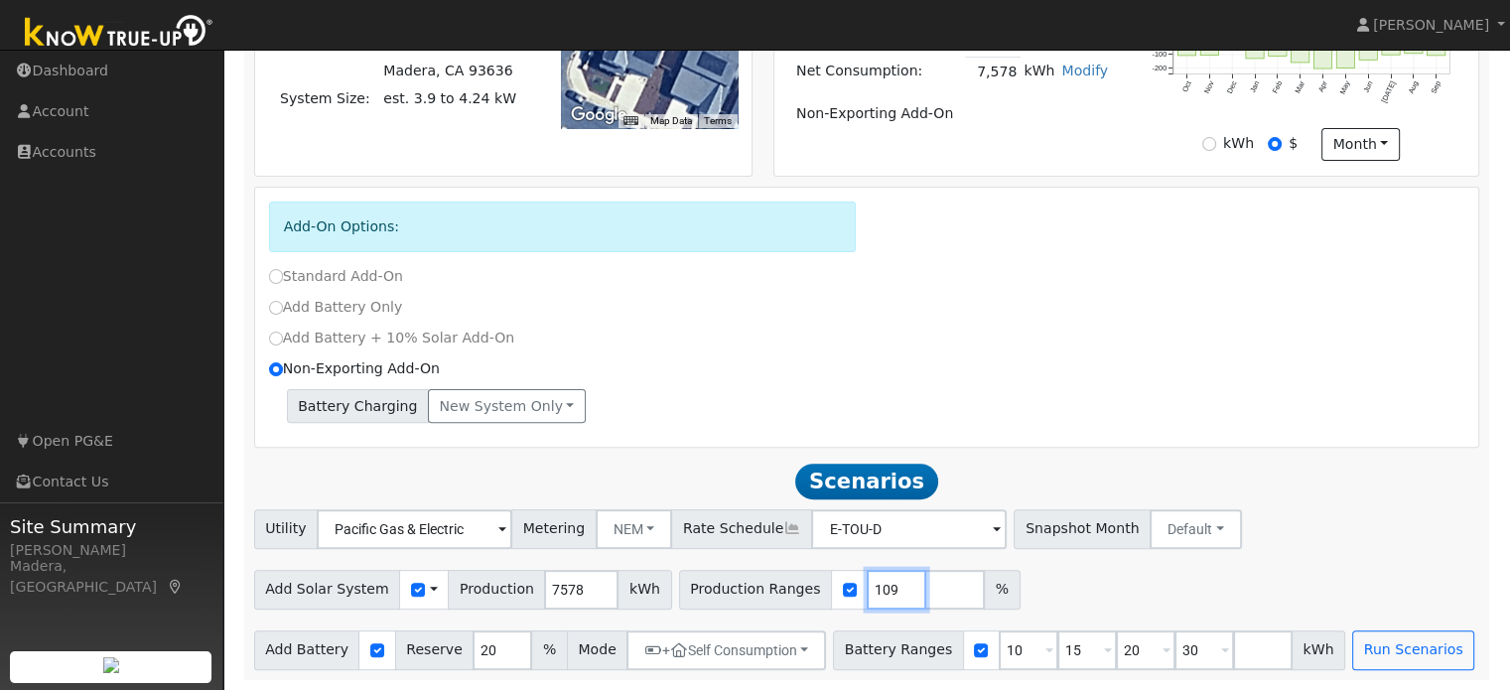
click at [867, 586] on input "109" at bounding box center [897, 590] width 60 height 40
type input "110"
type input "120"
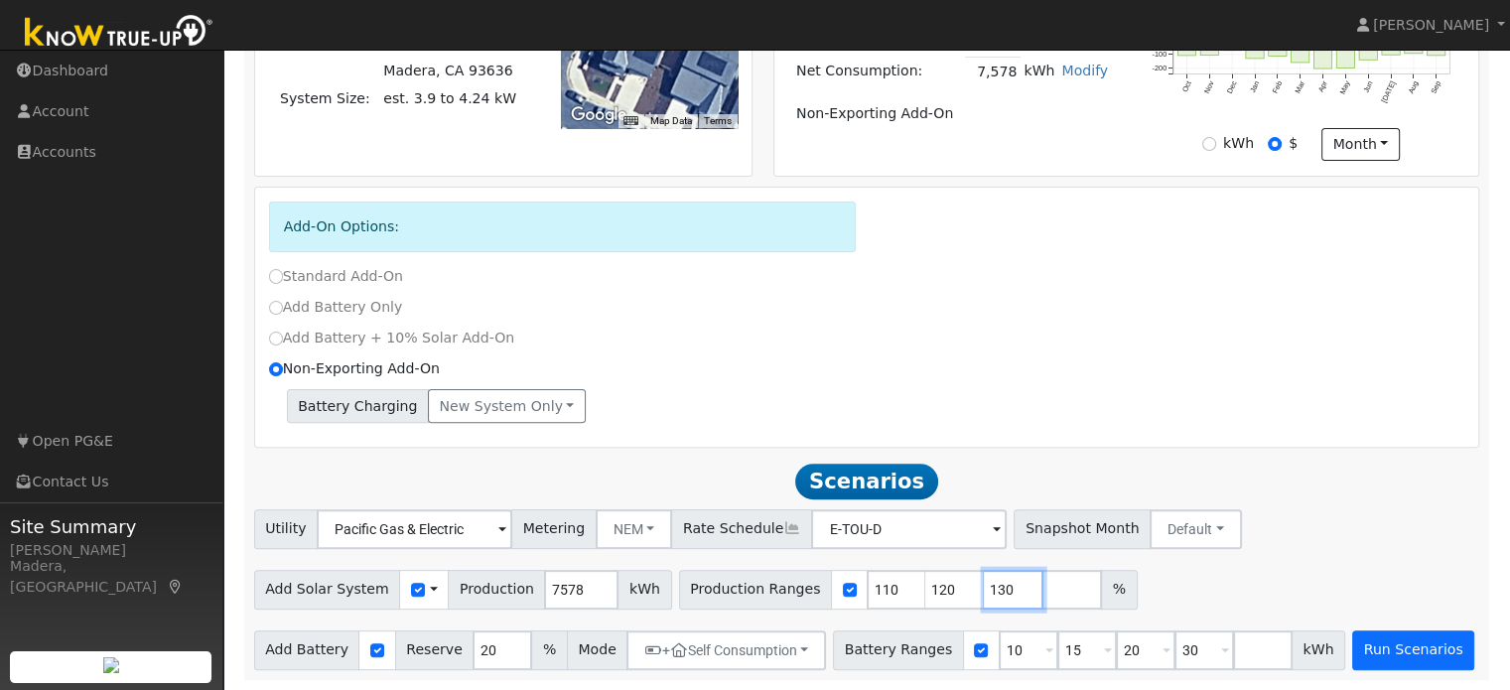
type input "130"
click at [1383, 647] on button "Run Scenarios" at bounding box center [1413, 650] width 122 height 40
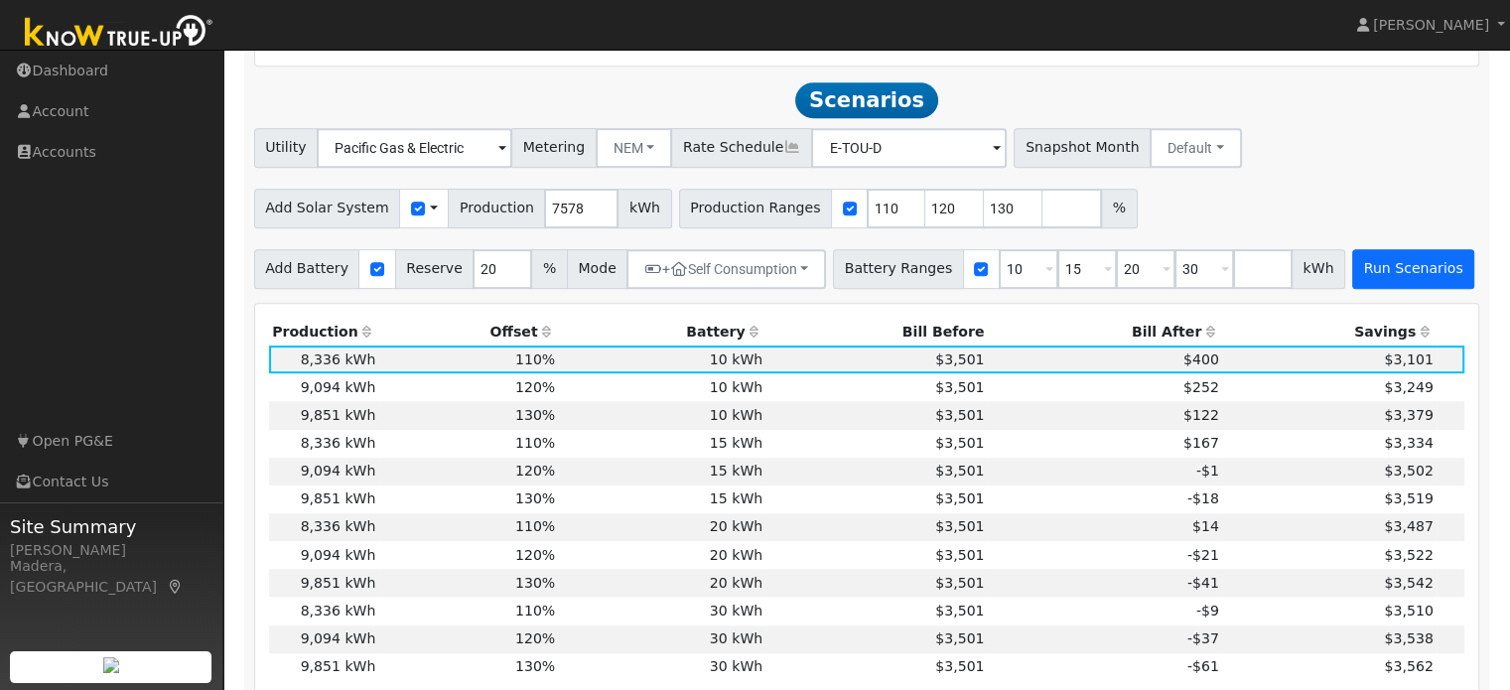
scroll to position [957, 0]
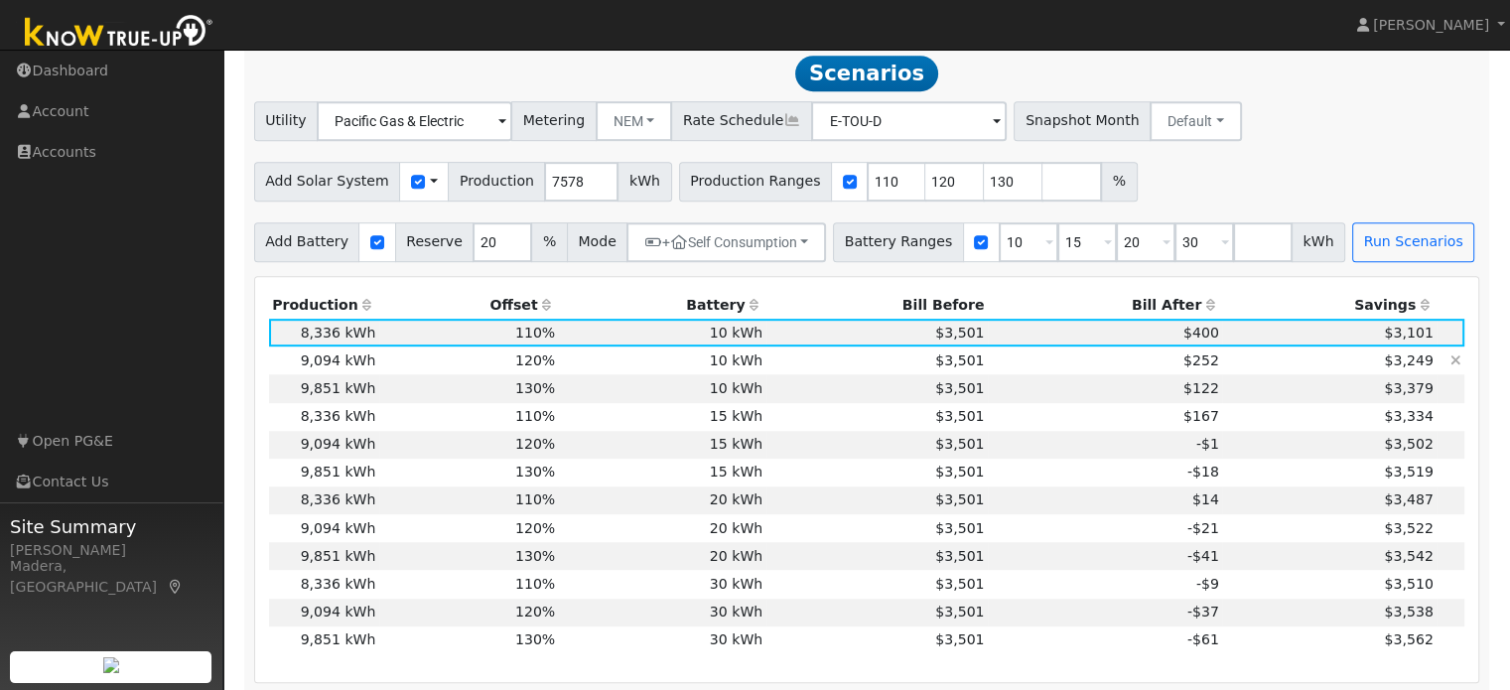
click at [1009, 374] on td "$252" at bounding box center [1105, 361] width 234 height 28
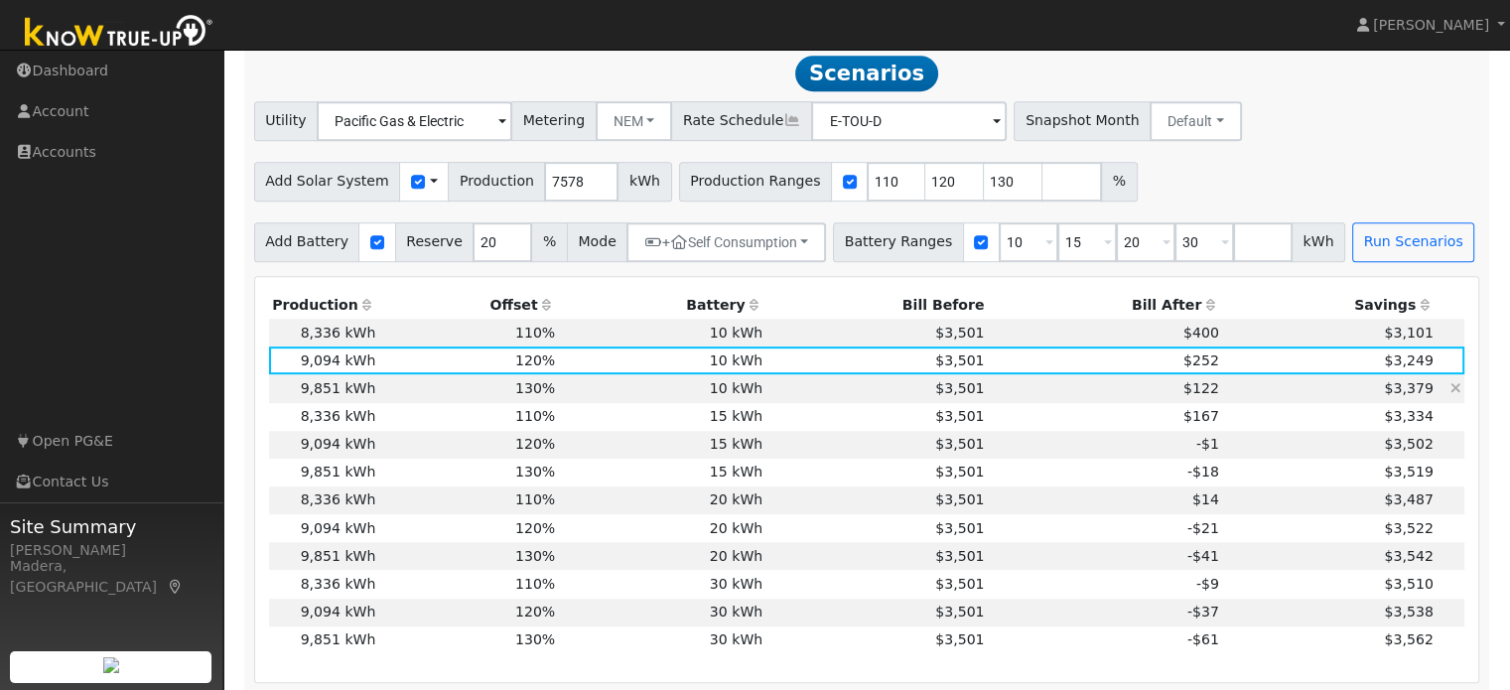
click at [1005, 392] on td "$122" at bounding box center [1105, 388] width 234 height 28
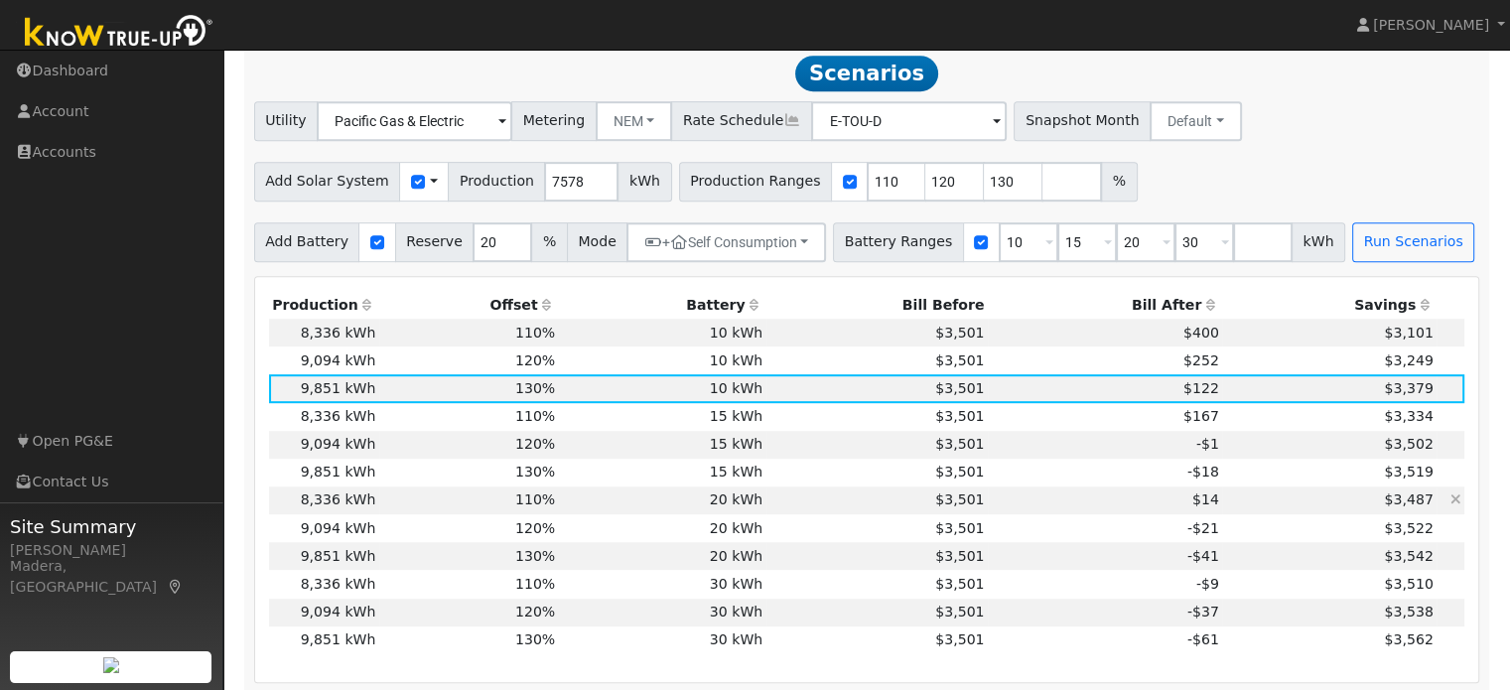
click at [1035, 497] on td "$14" at bounding box center [1105, 501] width 234 height 28
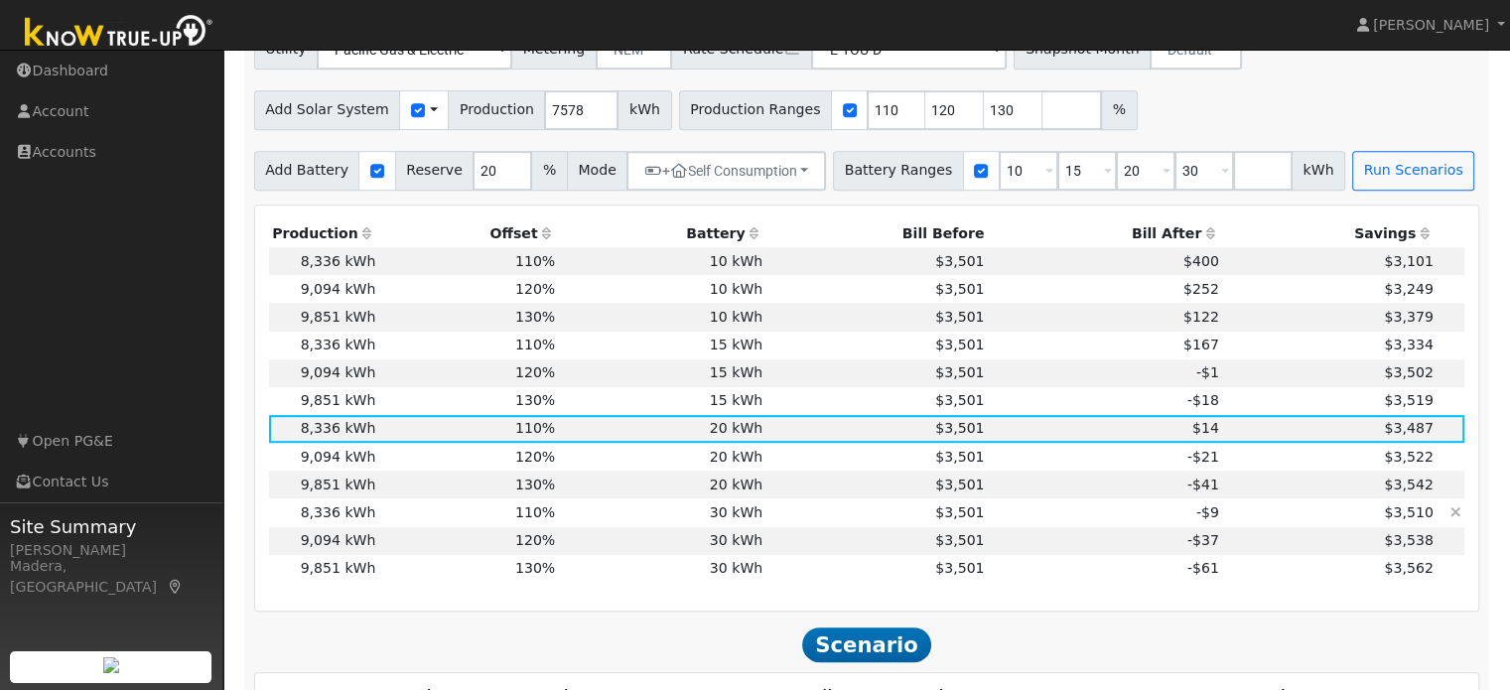
scroll to position [1009, 0]
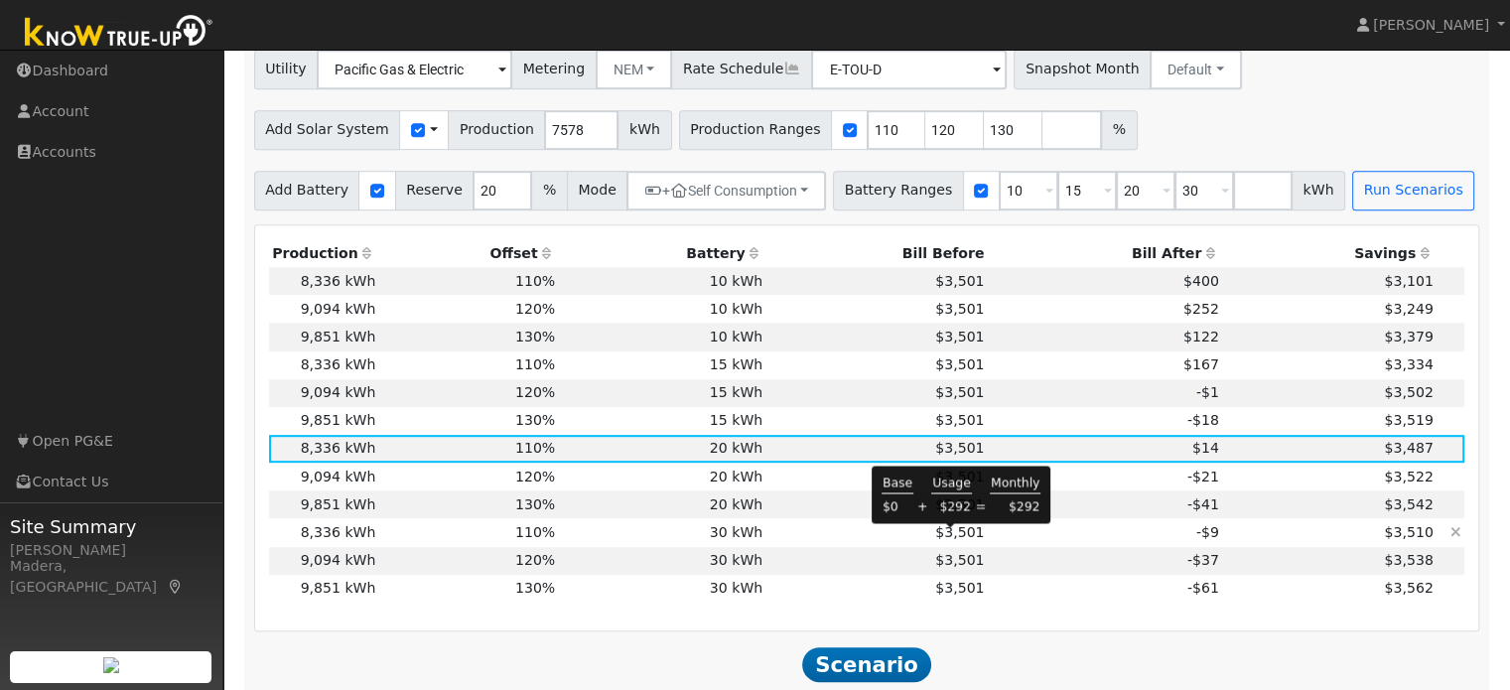
click at [945, 532] on span "$3,501" at bounding box center [959, 532] width 49 height 16
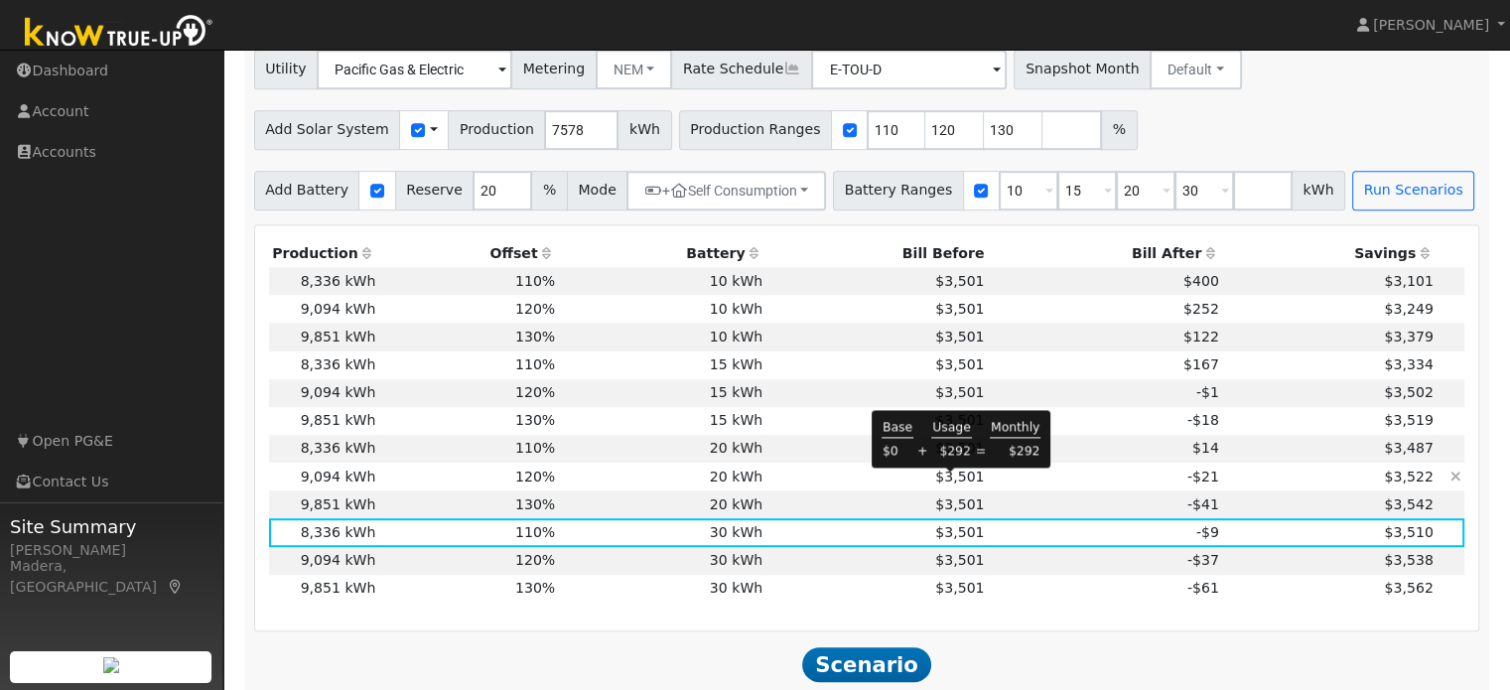
click at [943, 483] on span "$3,501" at bounding box center [959, 477] width 49 height 16
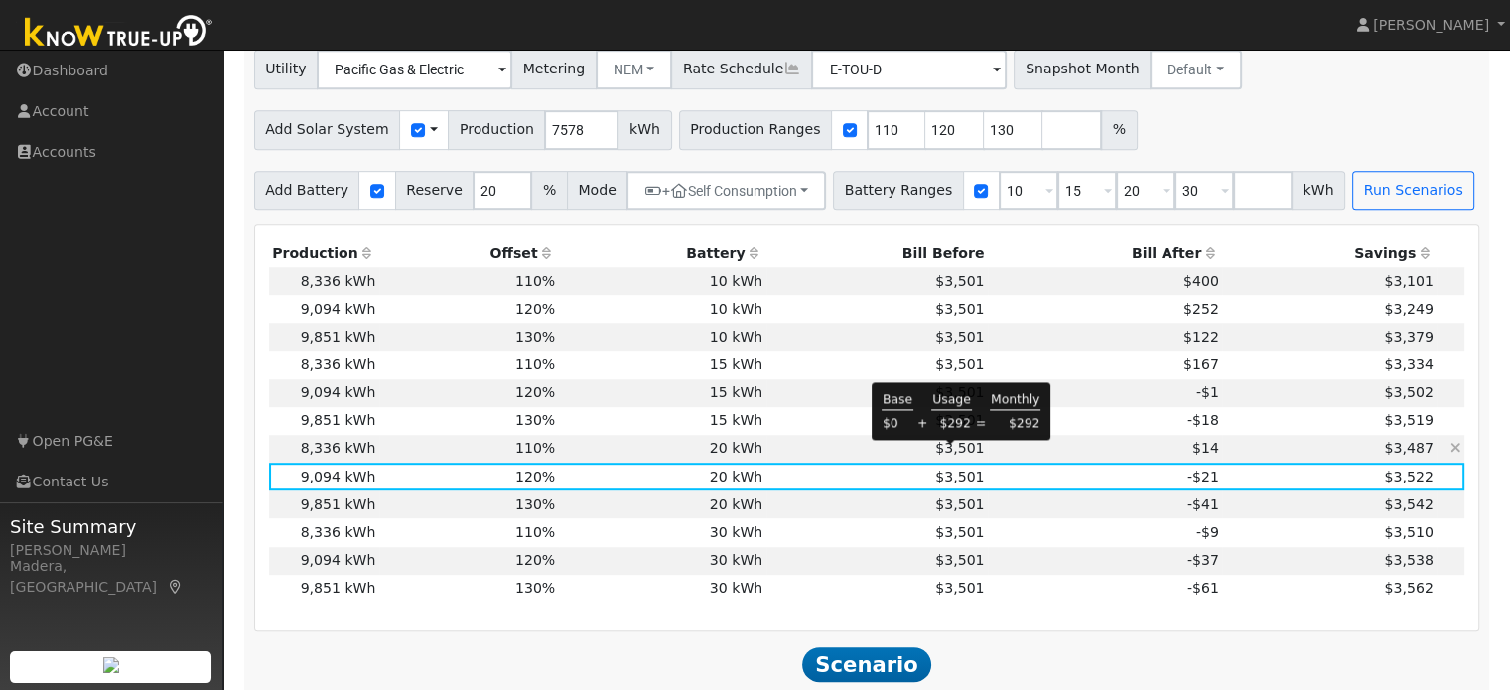
click at [935, 455] on span "$3,501" at bounding box center [959, 448] width 49 height 16
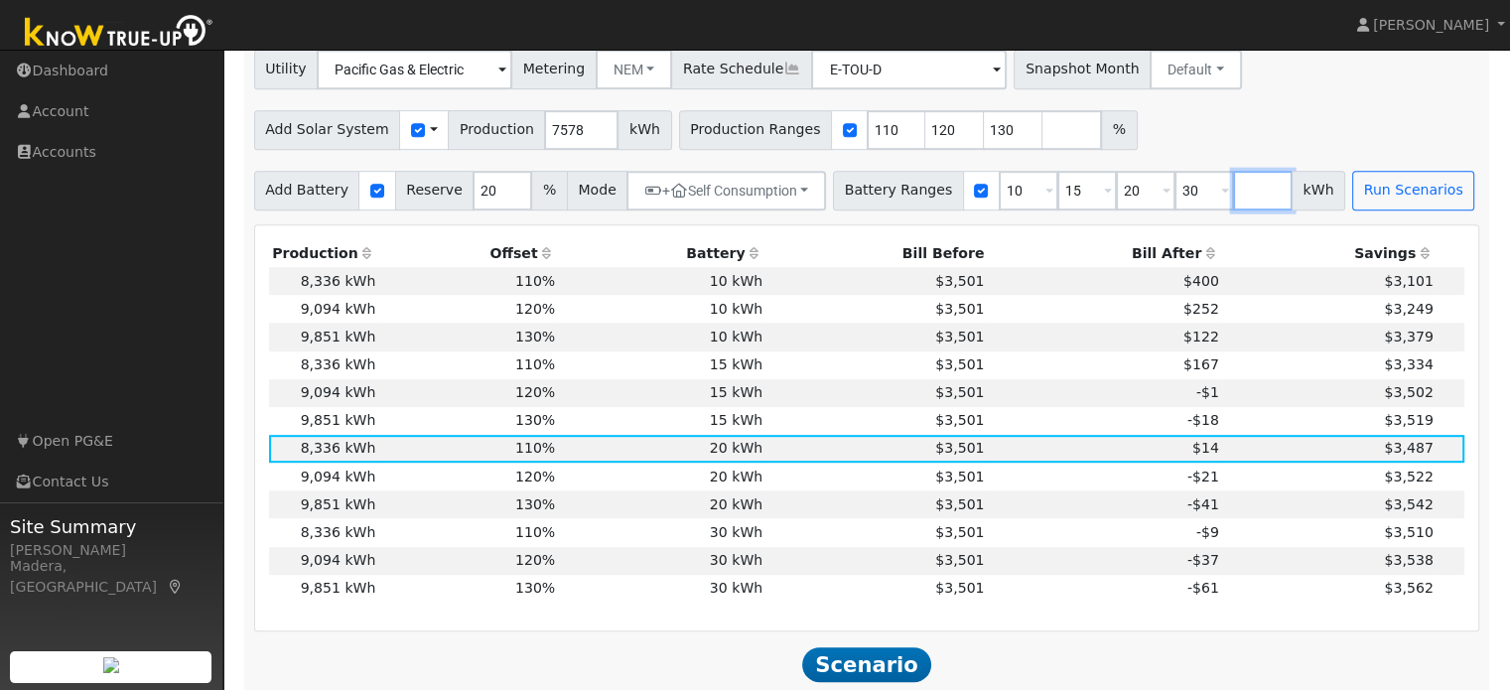
click at [1233, 197] on input "number" at bounding box center [1263, 191] width 60 height 40
type input "13.5"
type input "15"
type input "20"
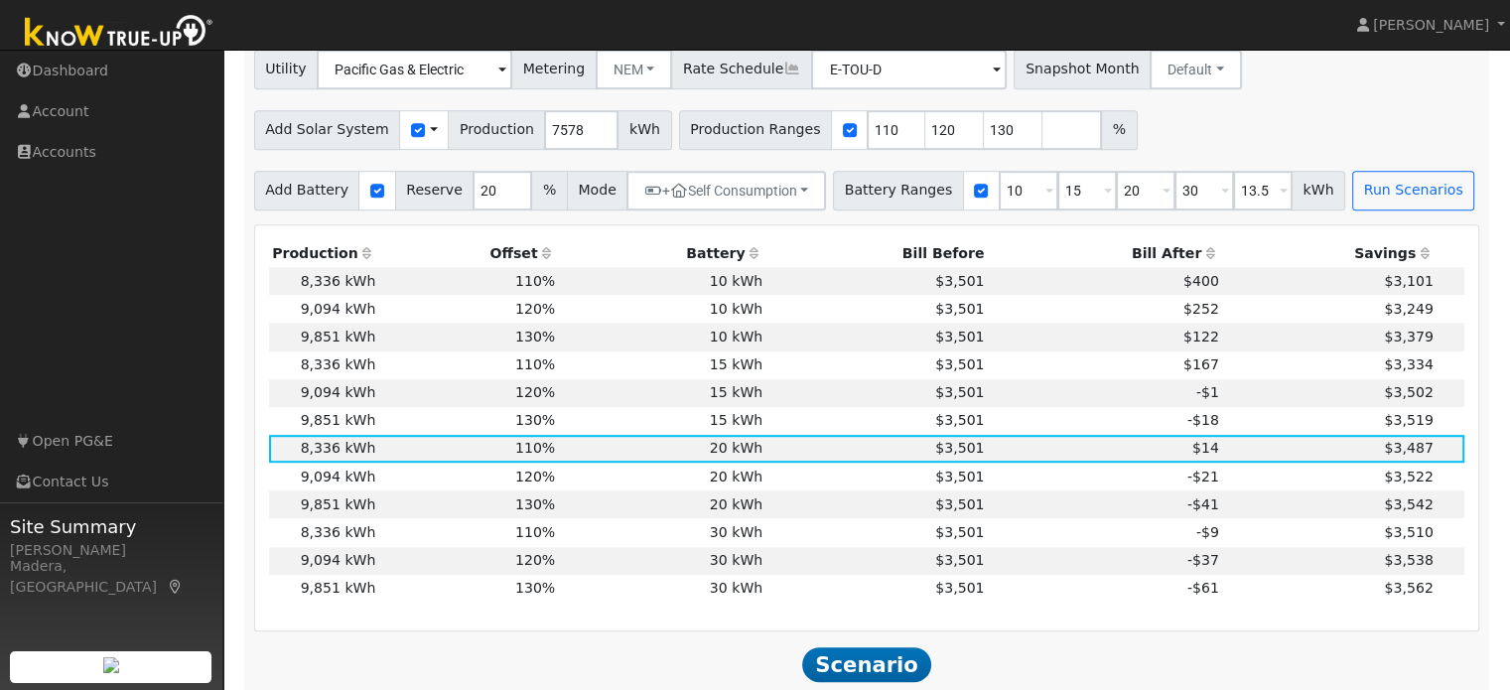
type input "30"
click at [1250, 131] on div "Add Solar System Use CSV Data Production 7578 kWh Production Ranges 110 120 130…" at bounding box center [866, 126] width 1233 height 47
click at [1378, 190] on button "Run Scenarios" at bounding box center [1413, 191] width 122 height 40
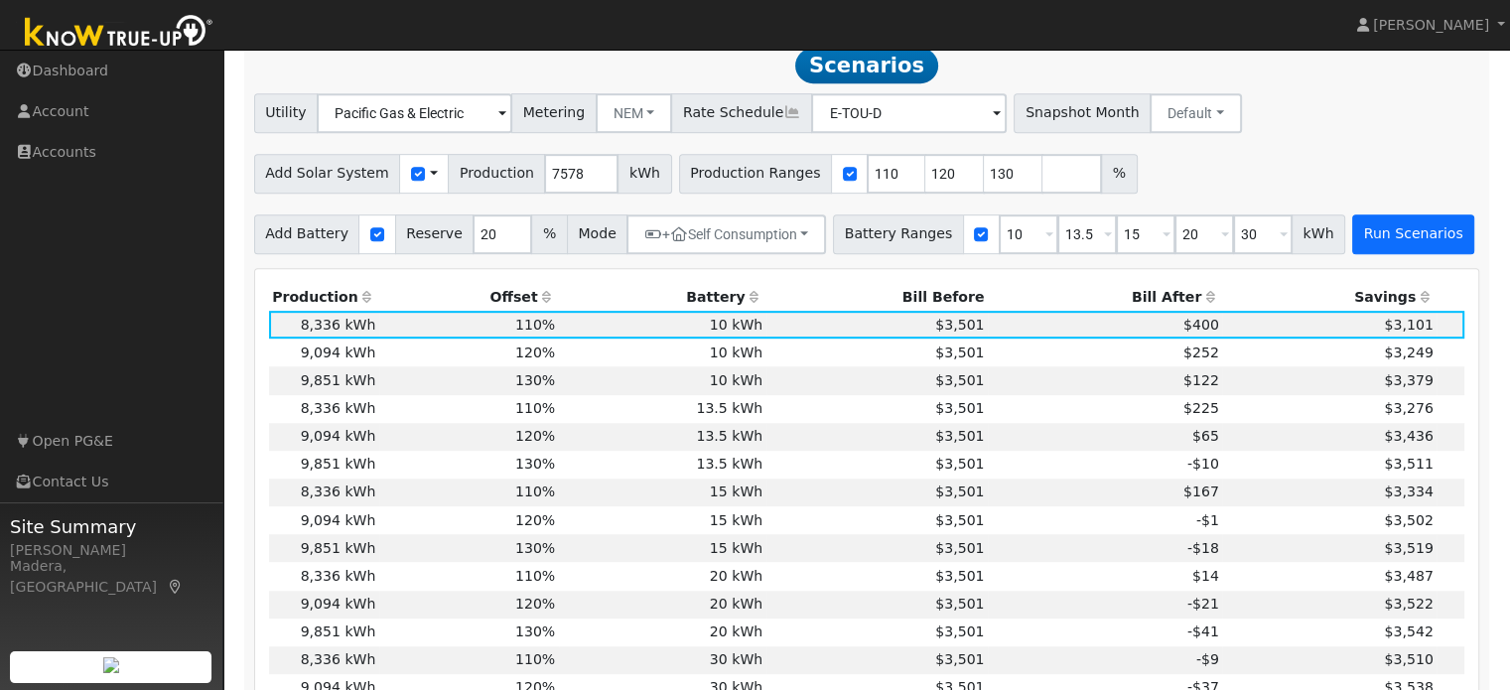
scroll to position [957, 0]
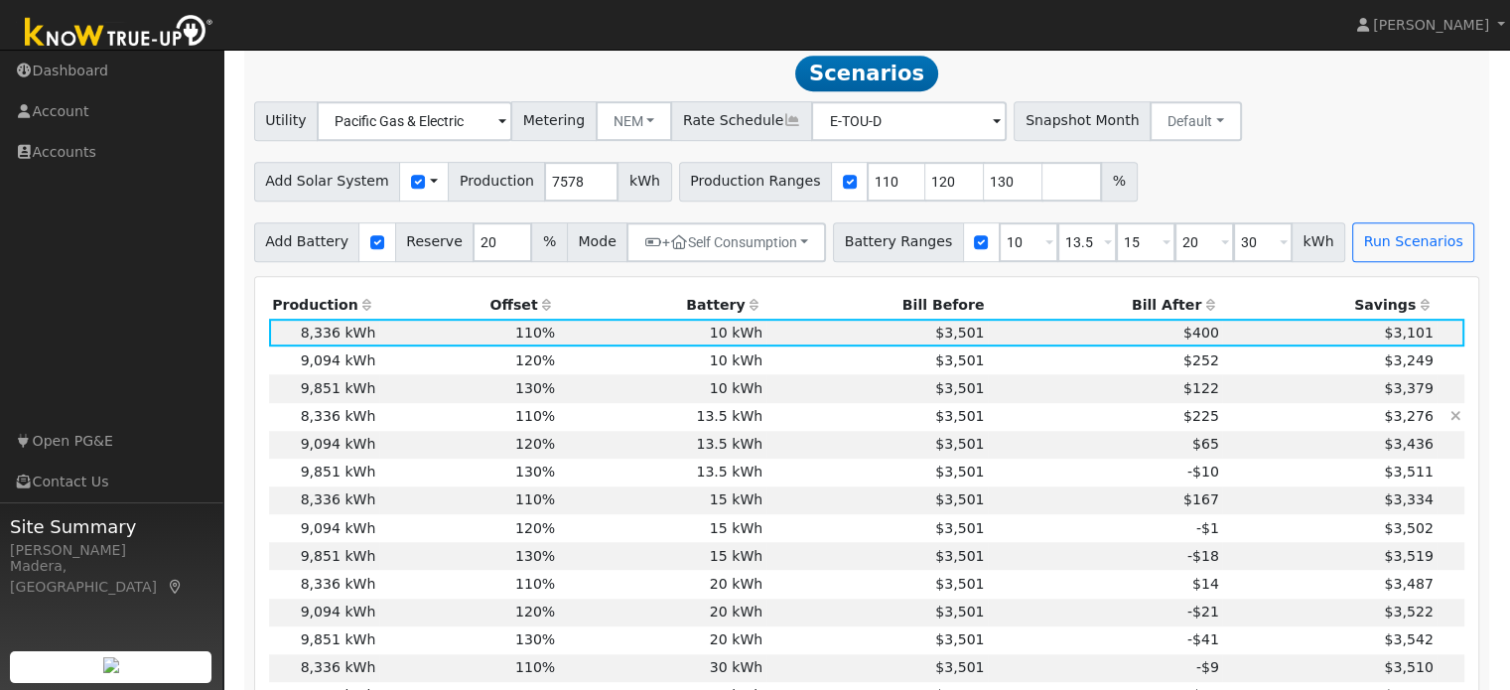
click at [724, 418] on td "13.5 kWh" at bounding box center [663, 417] width 208 height 28
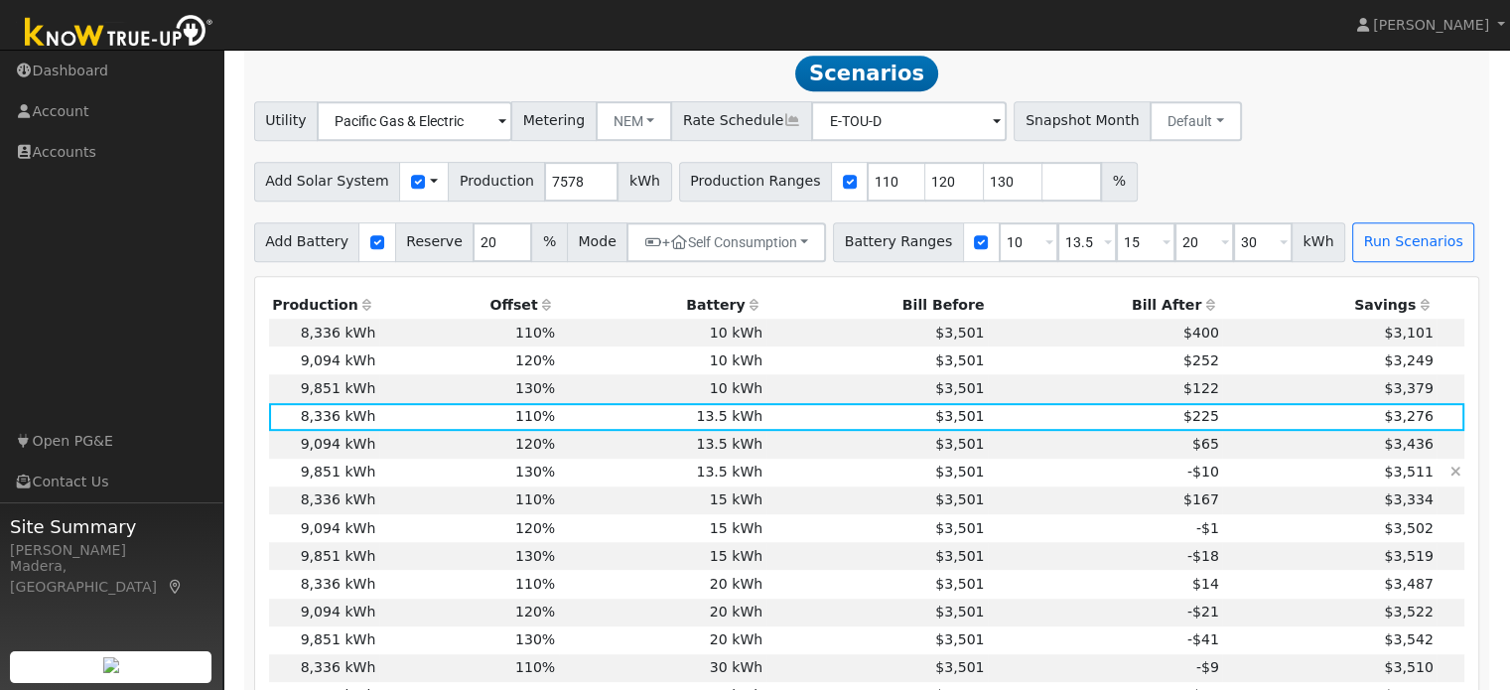
click at [786, 484] on td "$3,501" at bounding box center [877, 473] width 221 height 28
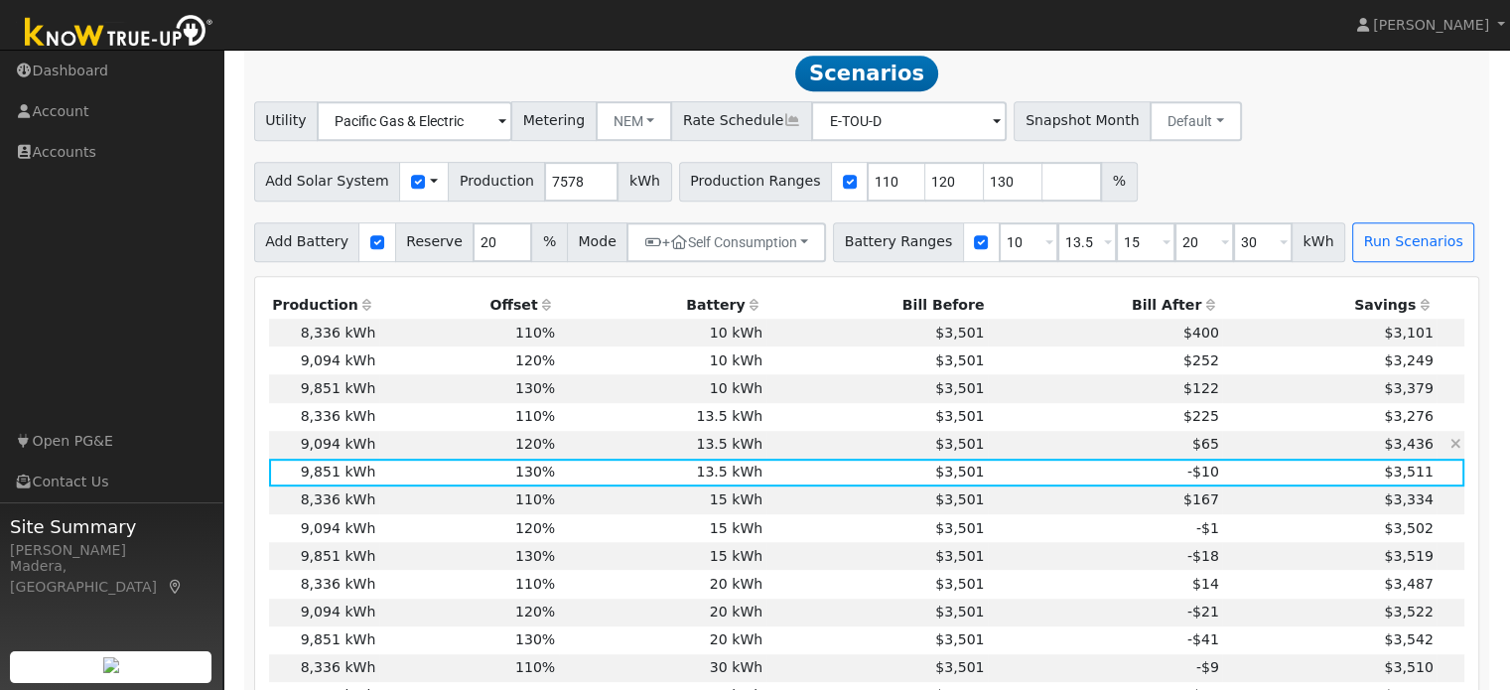
click at [776, 457] on td "$3,501" at bounding box center [877, 445] width 221 height 28
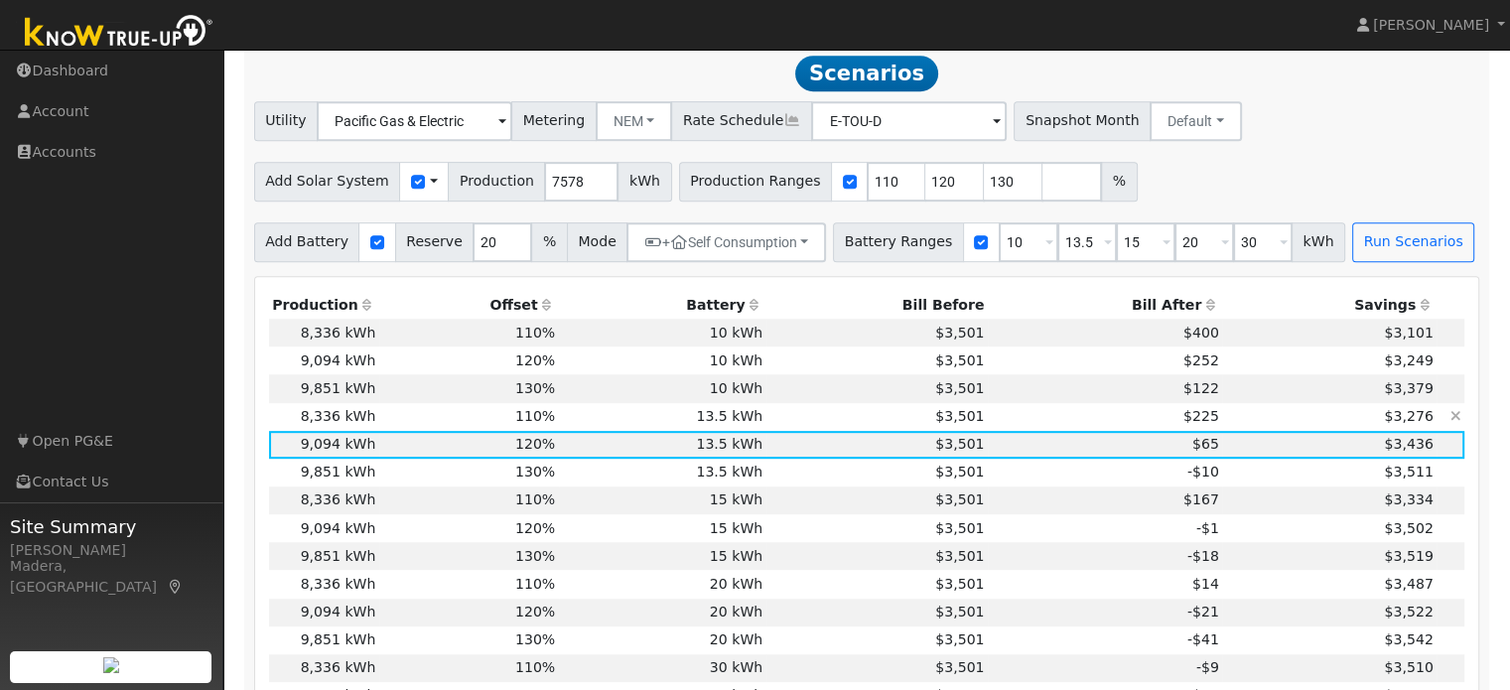
click at [767, 424] on td "$3,501" at bounding box center [877, 417] width 221 height 28
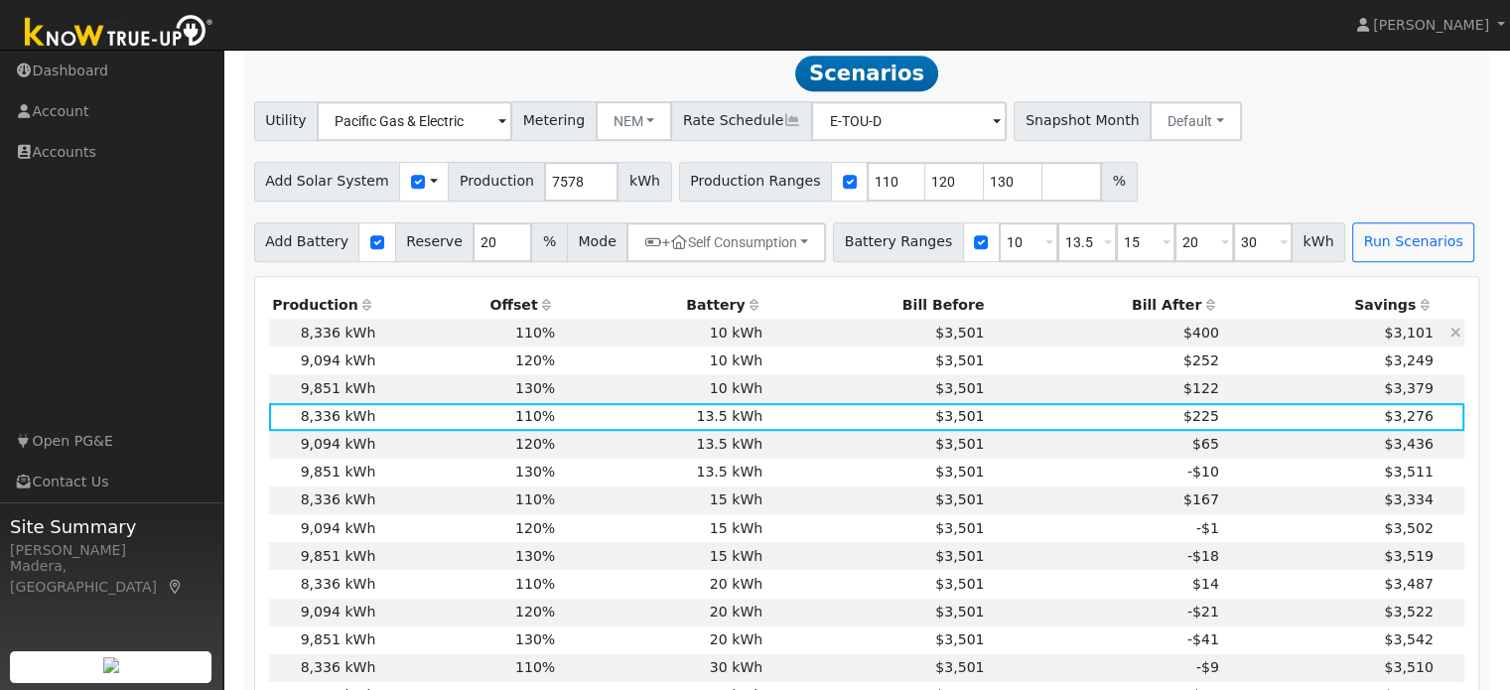
click at [730, 346] on td "10 kWh" at bounding box center [663, 333] width 208 height 28
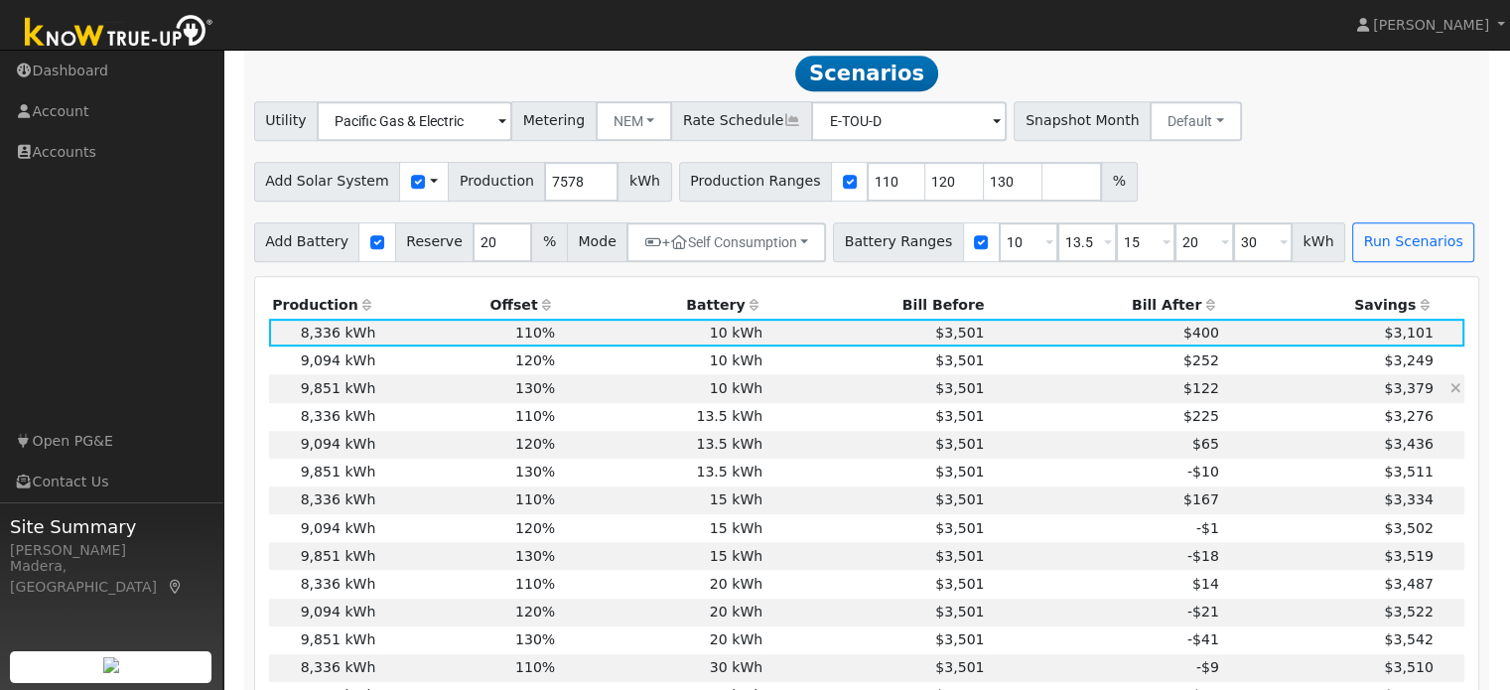
click at [744, 394] on td "10 kWh" at bounding box center [663, 388] width 208 height 28
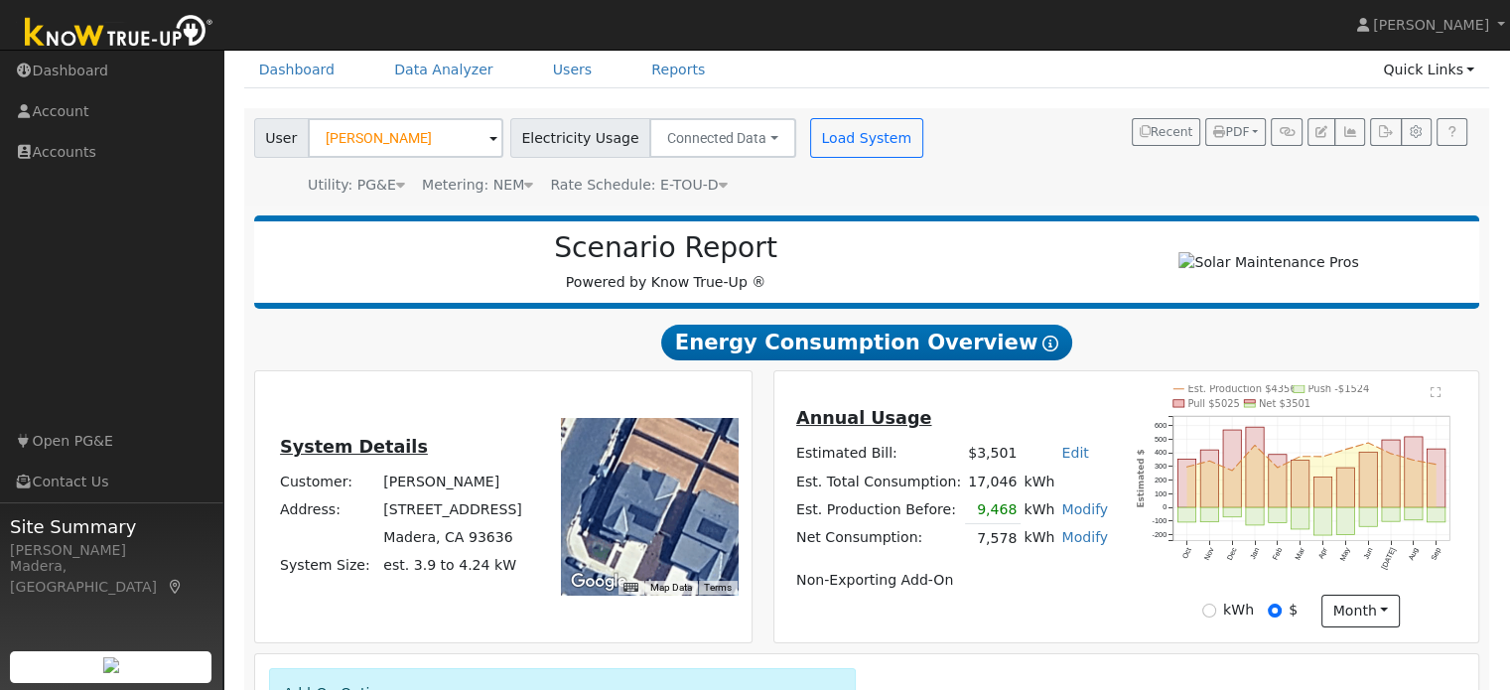
scroll to position [0, 0]
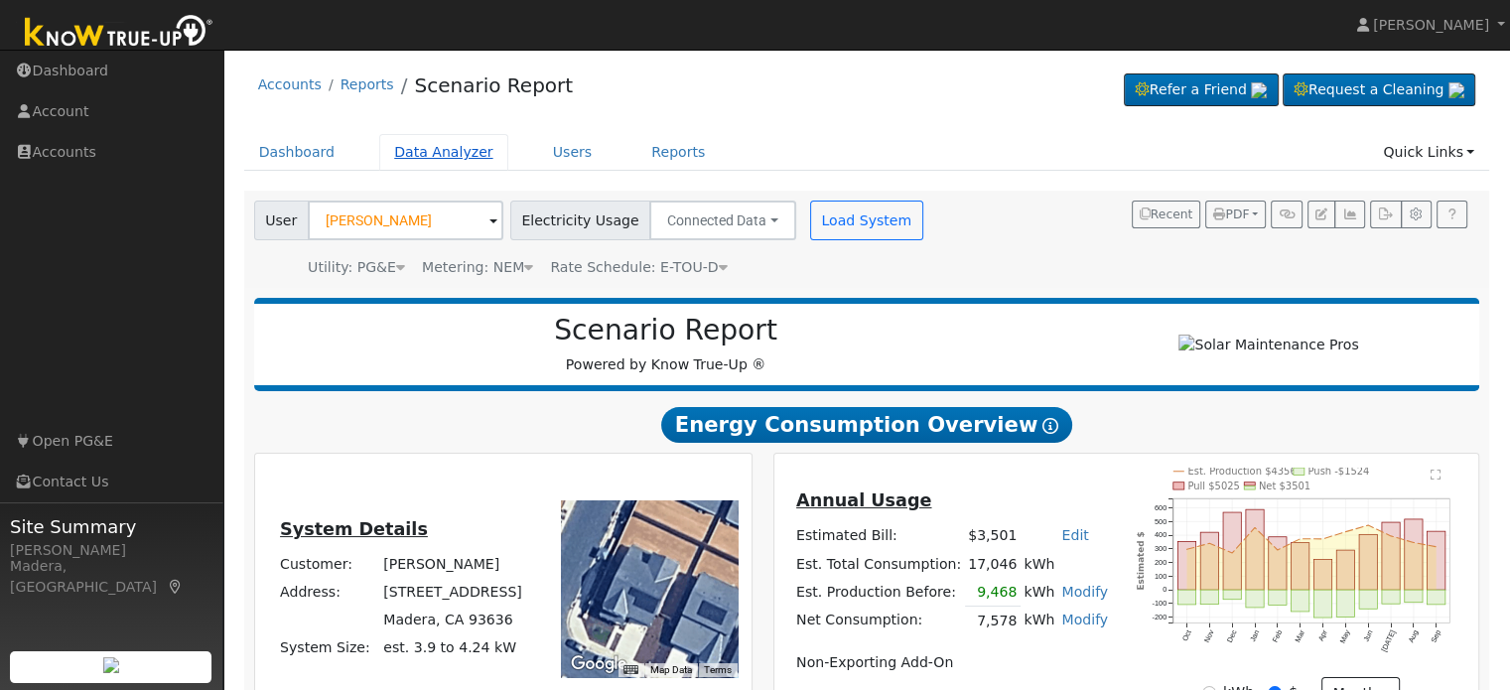
click at [432, 160] on link "Data Analyzer" at bounding box center [443, 152] width 129 height 37
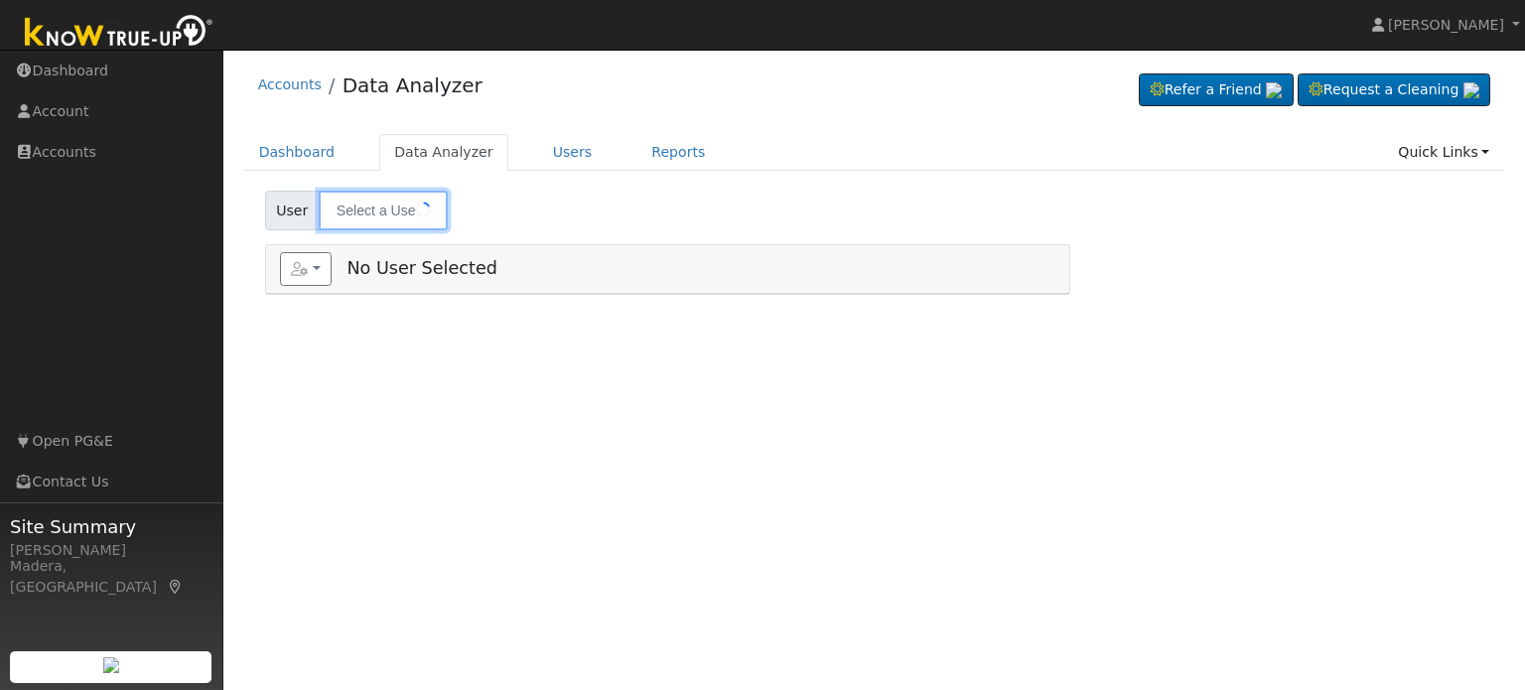
type input "[PERSON_NAME]"
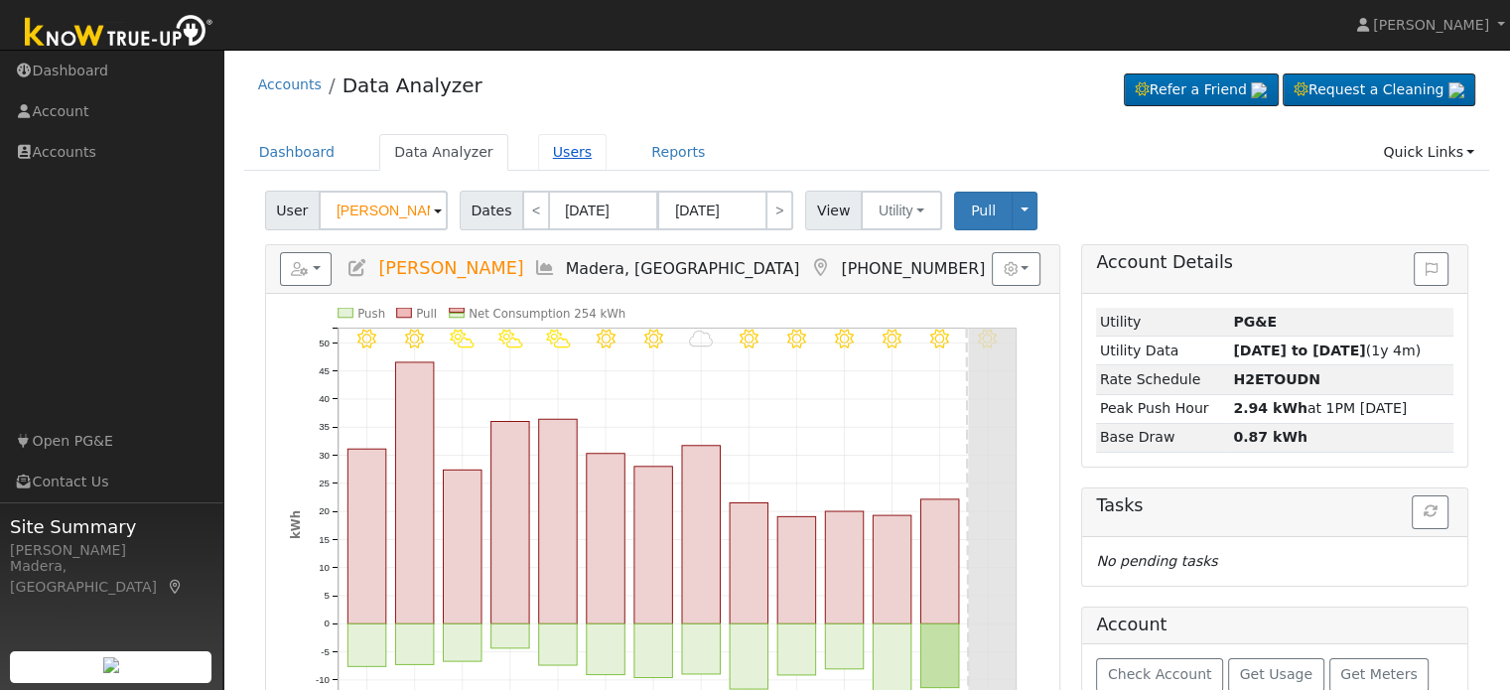
click at [552, 157] on link "Users" at bounding box center [573, 152] width 70 height 37
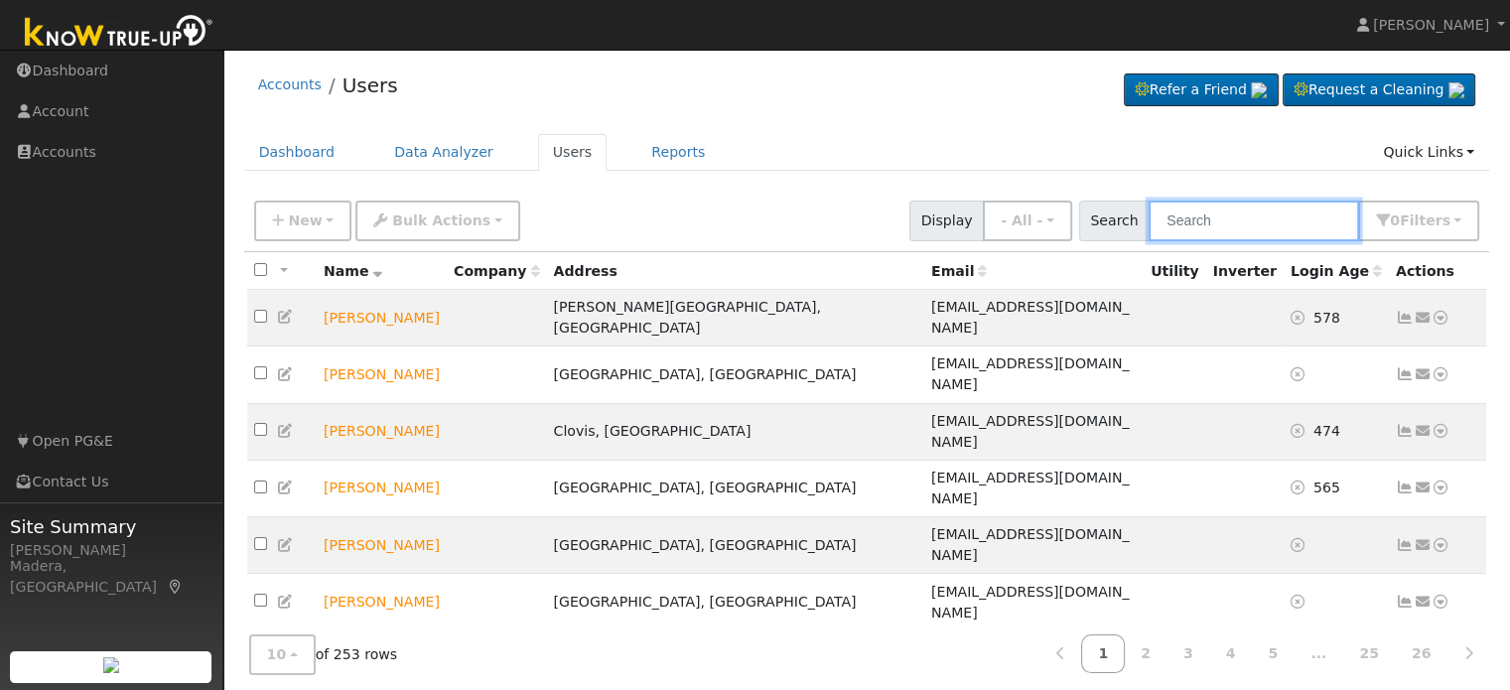
click at [1286, 222] on input "text" at bounding box center [1254, 221] width 210 height 41
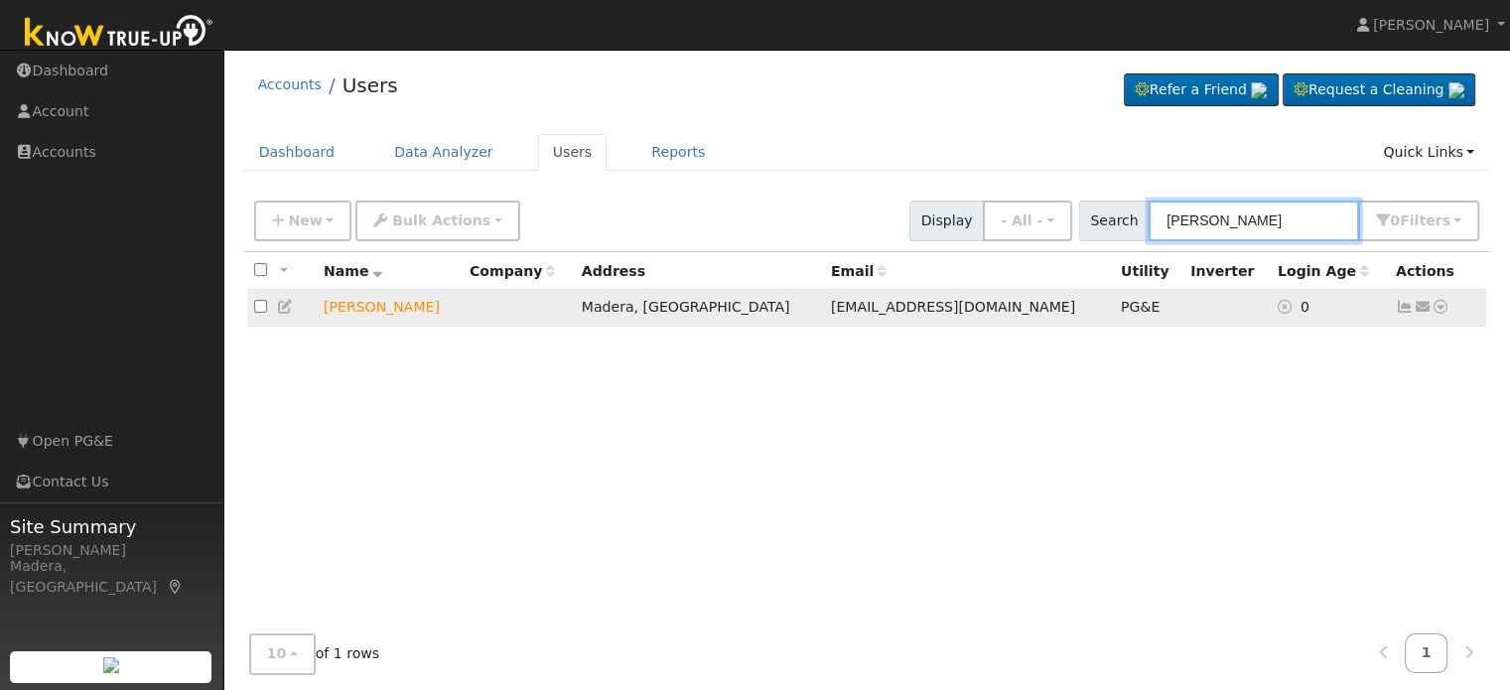
type input "[PERSON_NAME]"
click at [1440, 308] on icon at bounding box center [1441, 307] width 18 height 14
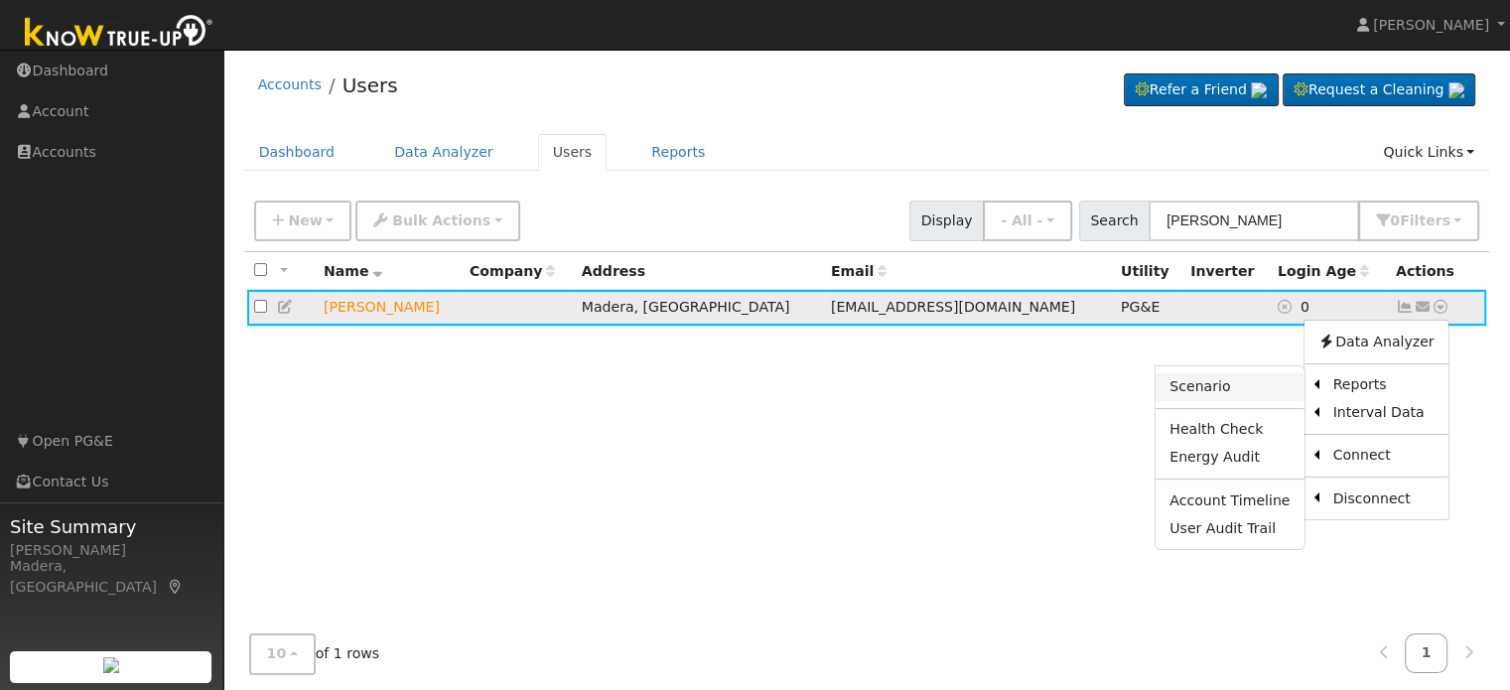
click at [1232, 386] on link "Scenario" at bounding box center [1230, 387] width 148 height 28
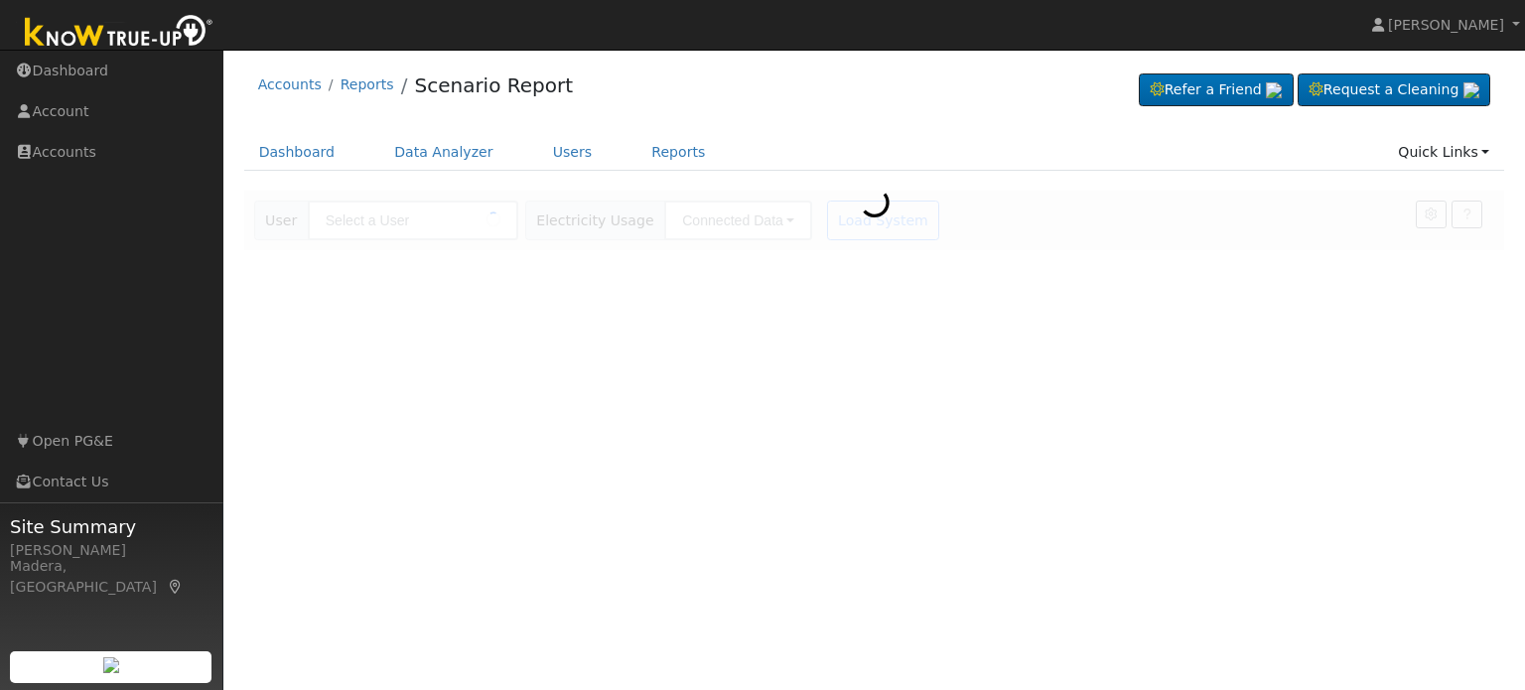
type input "[PERSON_NAME]"
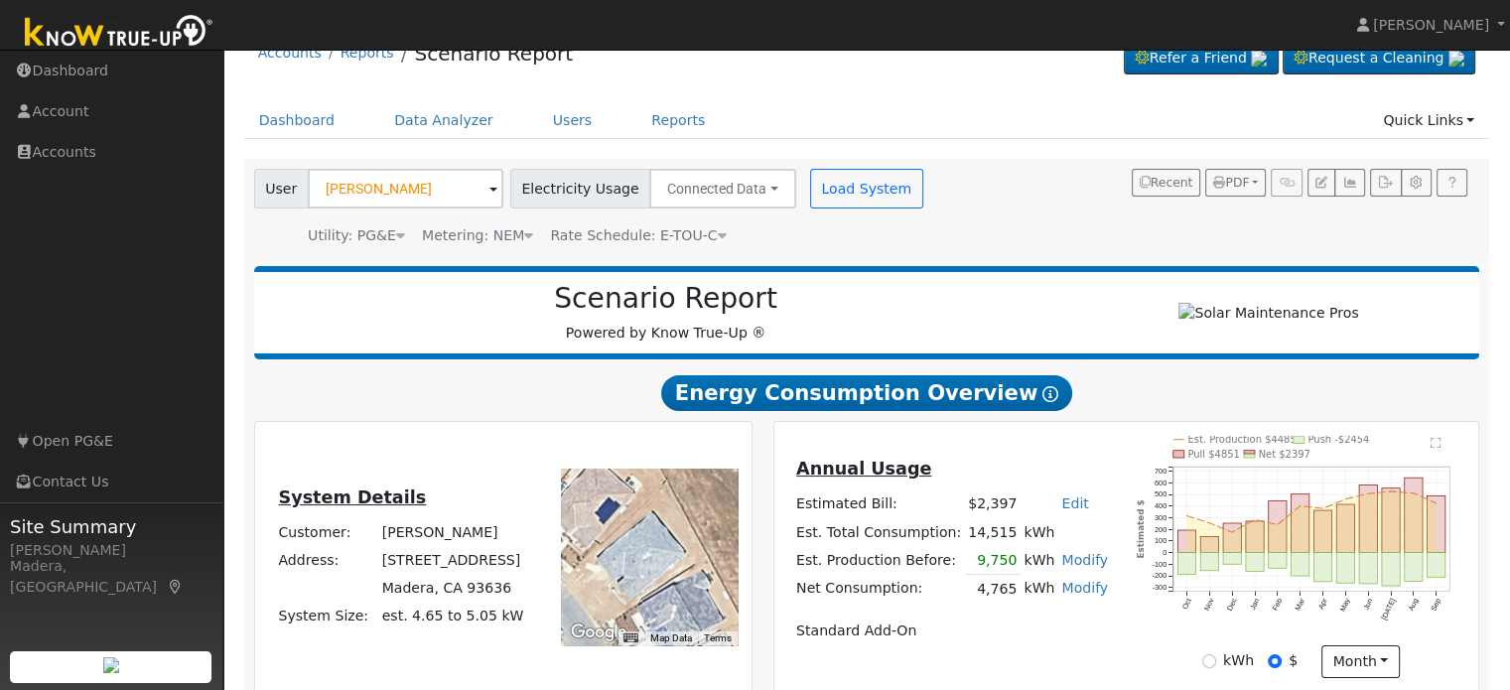
scroll to position [382, 0]
